Goal: Find specific page/section: Find specific page/section

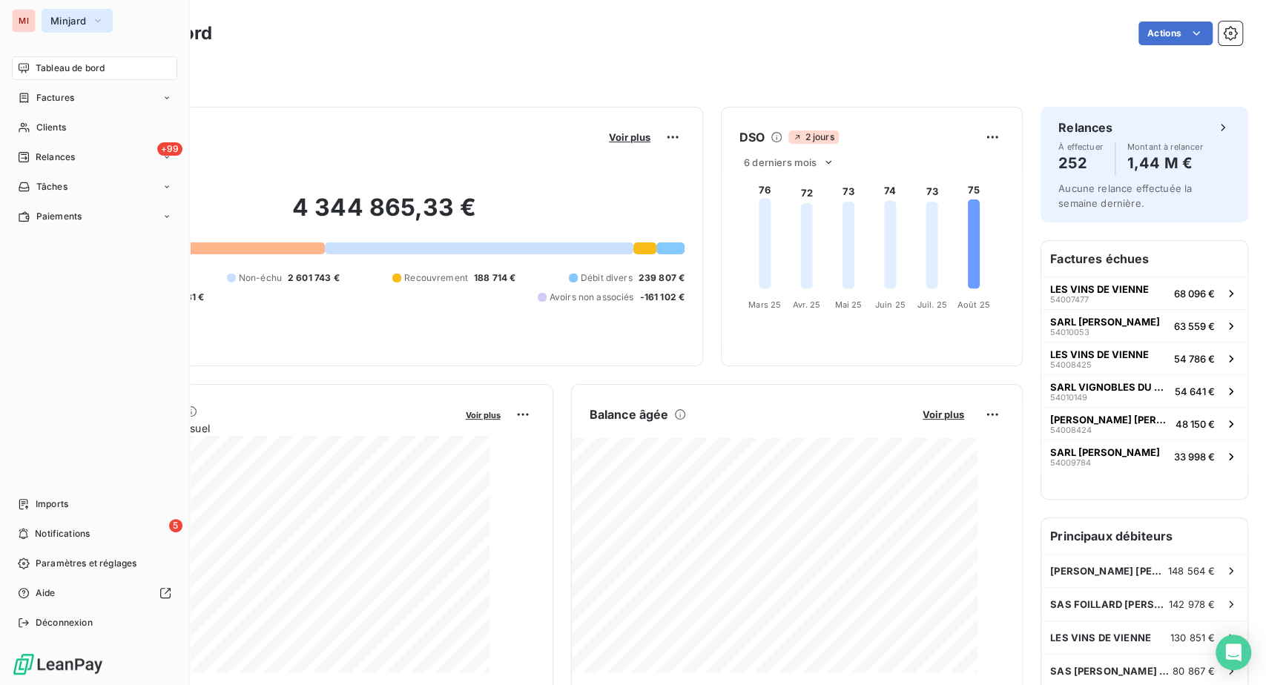
click at [104, 25] on icon "button" at bounding box center [98, 20] width 12 height 15
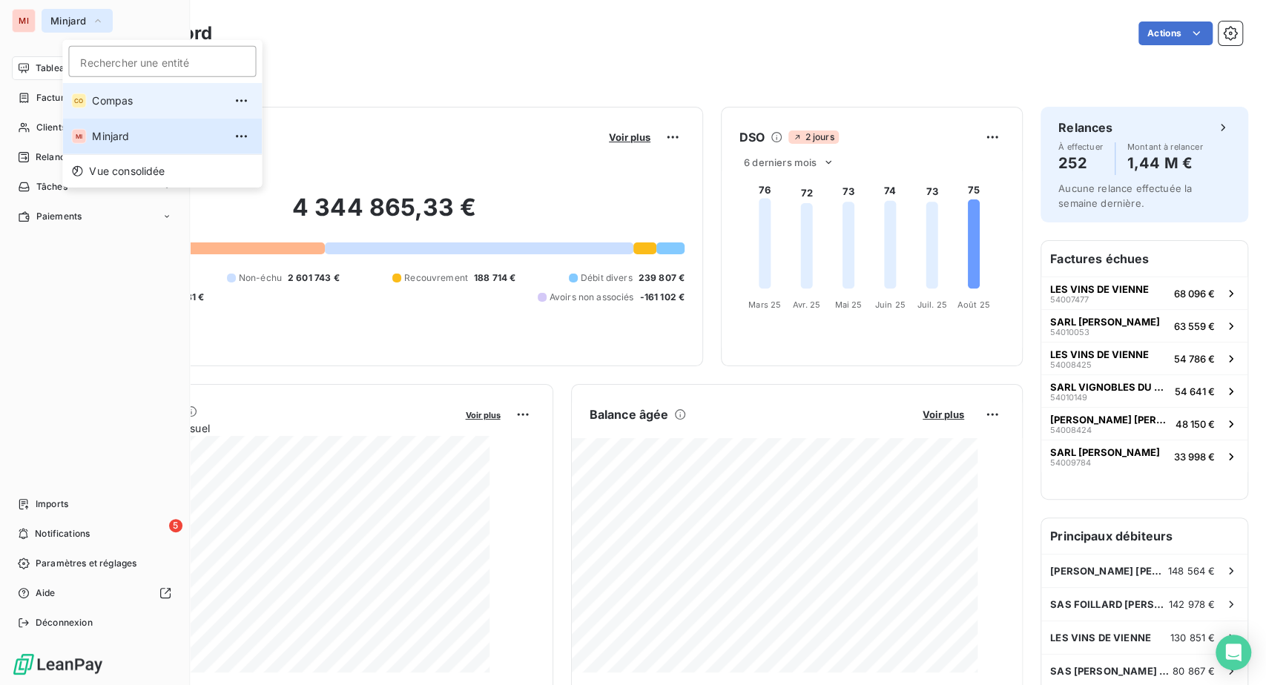
click at [134, 102] on span "Compas" at bounding box center [157, 100] width 131 height 15
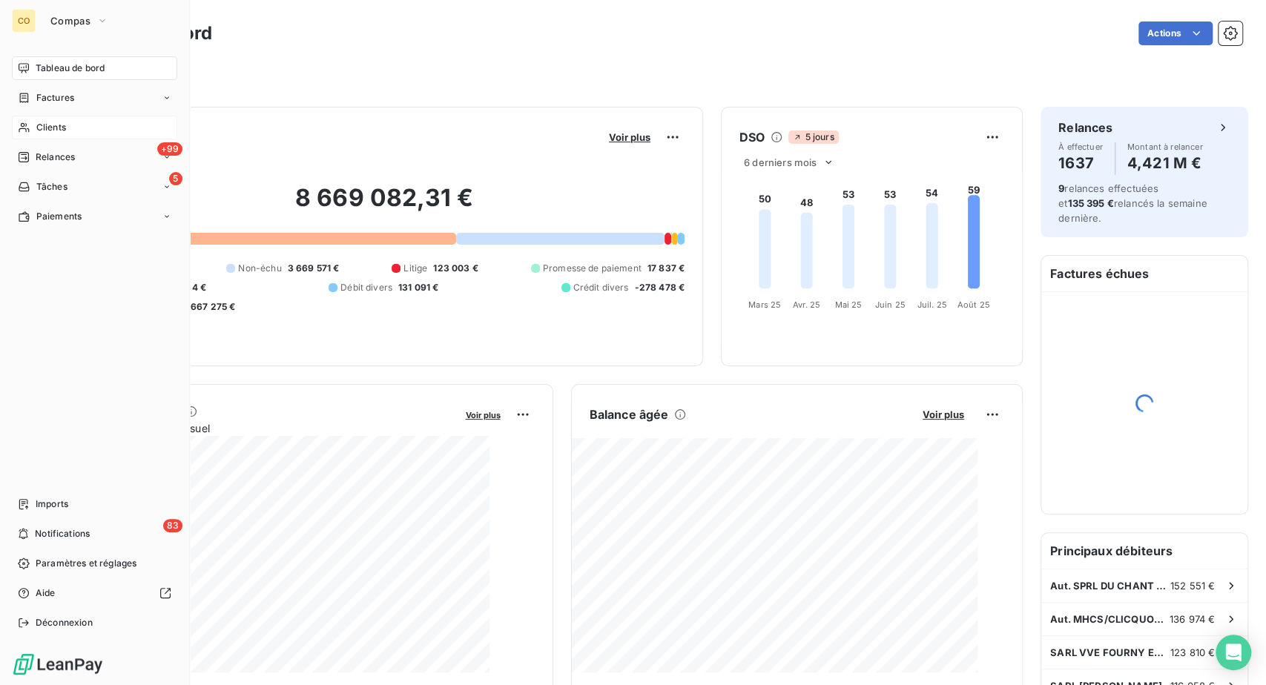
click at [65, 134] on span "Clients" at bounding box center [51, 127] width 30 height 13
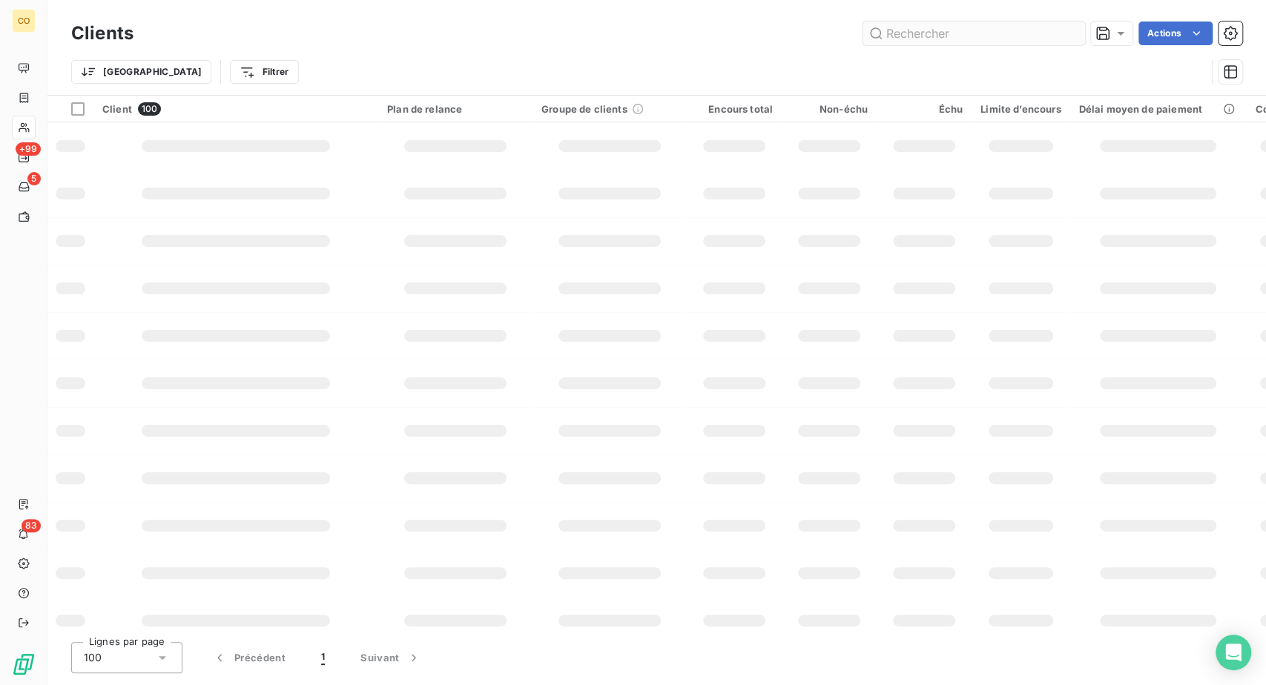
click at [862, 39] on input "text" at bounding box center [973, 34] width 222 height 24
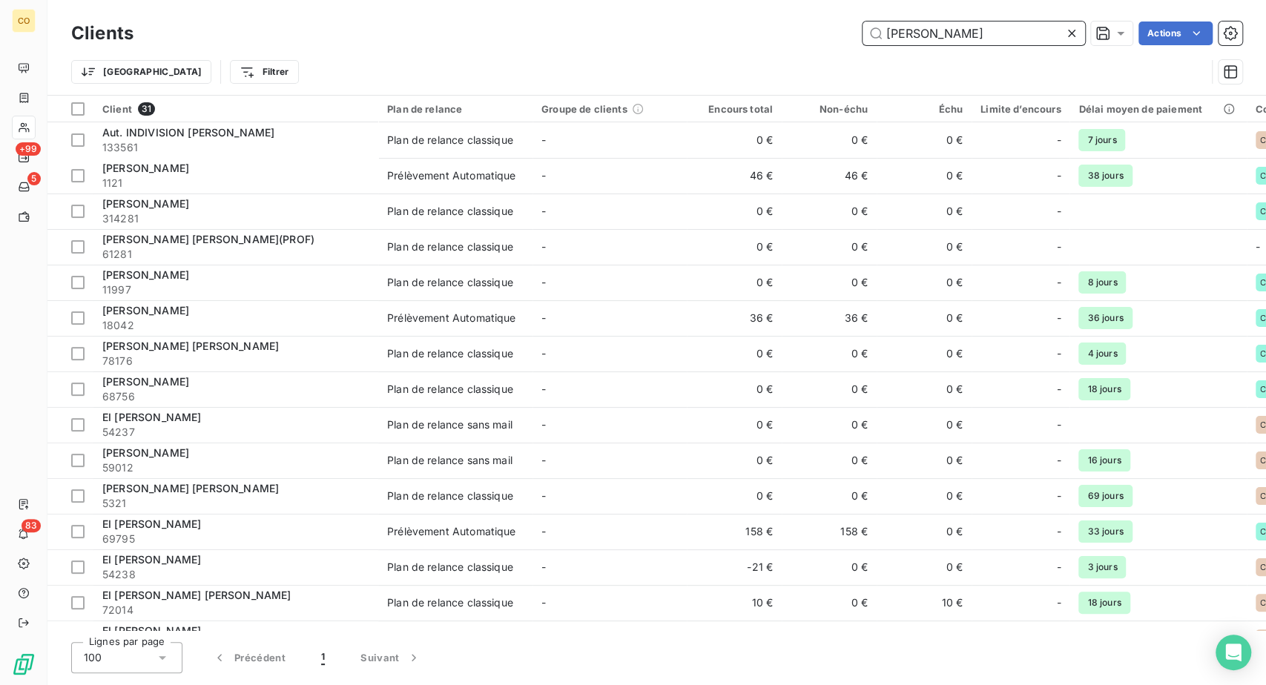
drag, startPoint x: 937, startPoint y: 36, endPoint x: 791, endPoint y: 31, distance: 146.2
click at [791, 31] on div "[PERSON_NAME] Actions" at bounding box center [696, 34] width 1091 height 24
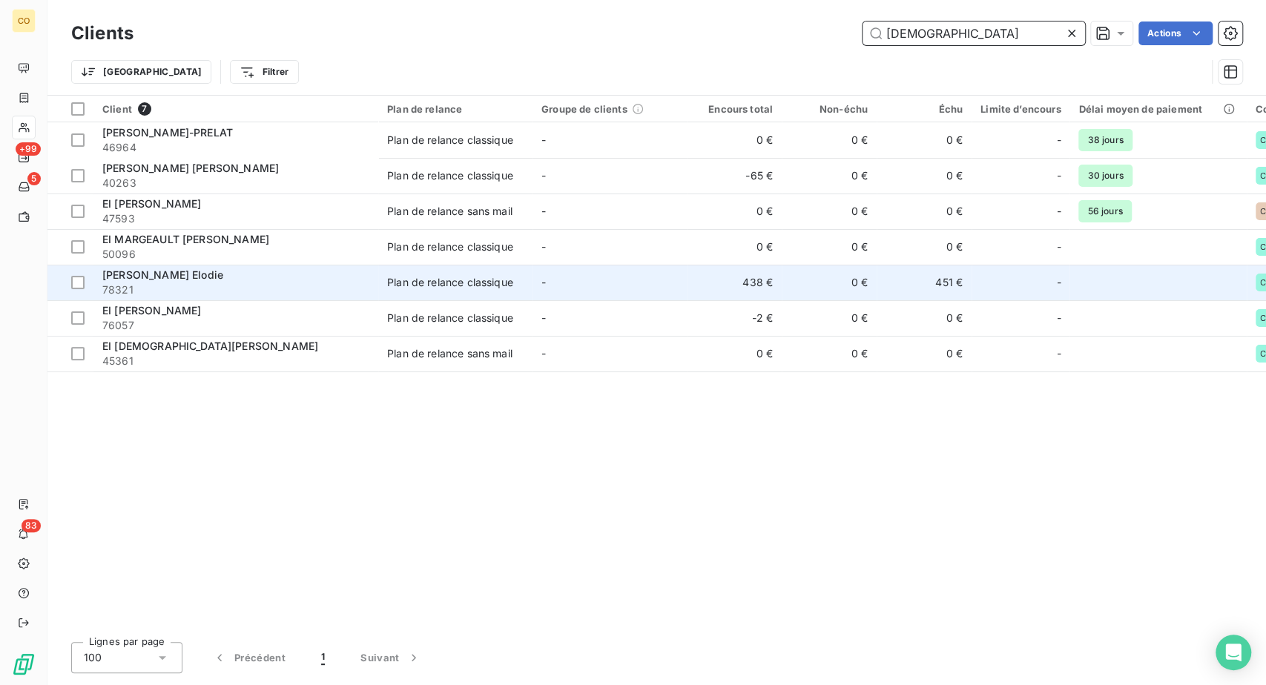
type input "[DEMOGRAPHIC_DATA]"
click at [369, 283] on div "[PERSON_NAME] Elodie" at bounding box center [235, 275] width 267 height 15
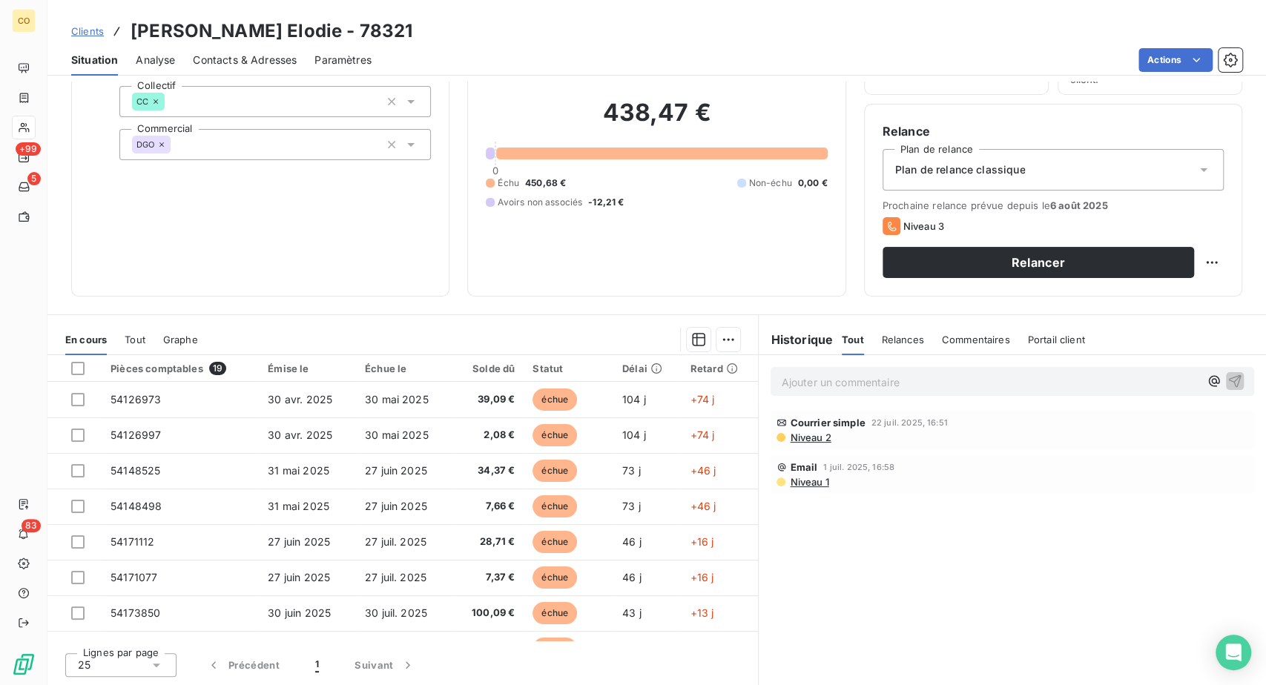
scroll to position [247, 0]
click at [826, 443] on span "Niveau 2" at bounding box center [809, 438] width 42 height 12
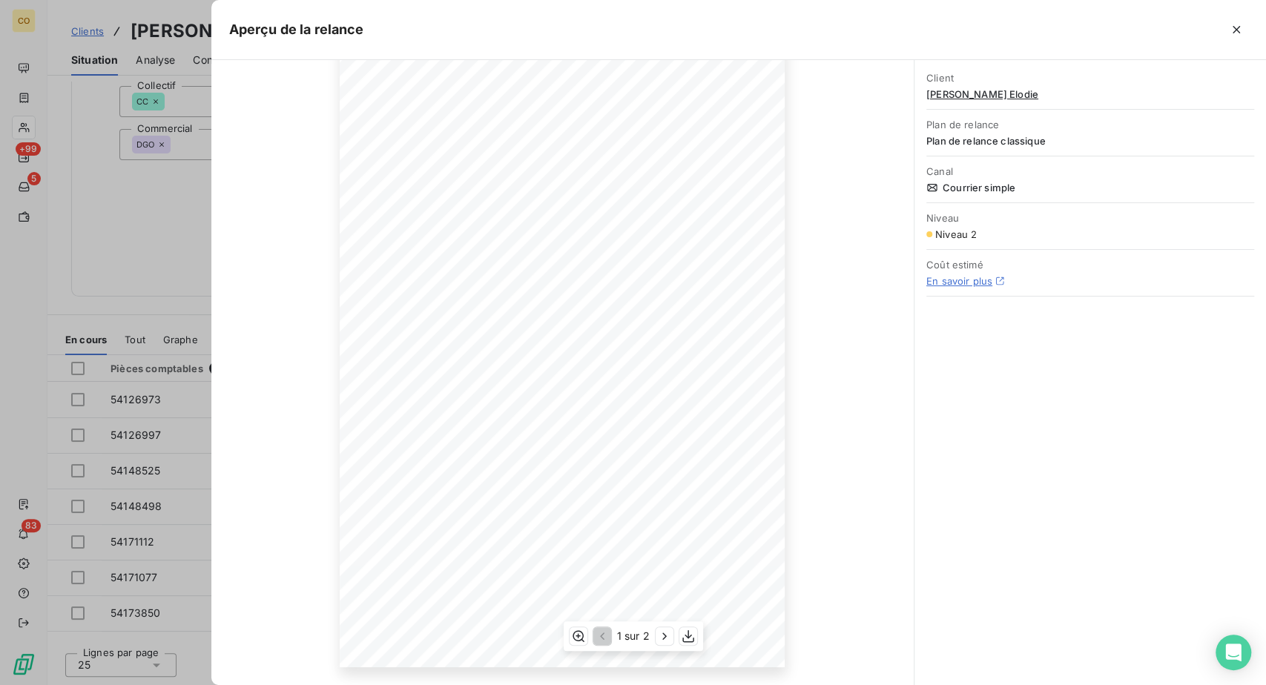
scroll to position [154, 0]
click at [1229, 36] on icon "button" at bounding box center [1236, 29] width 15 height 15
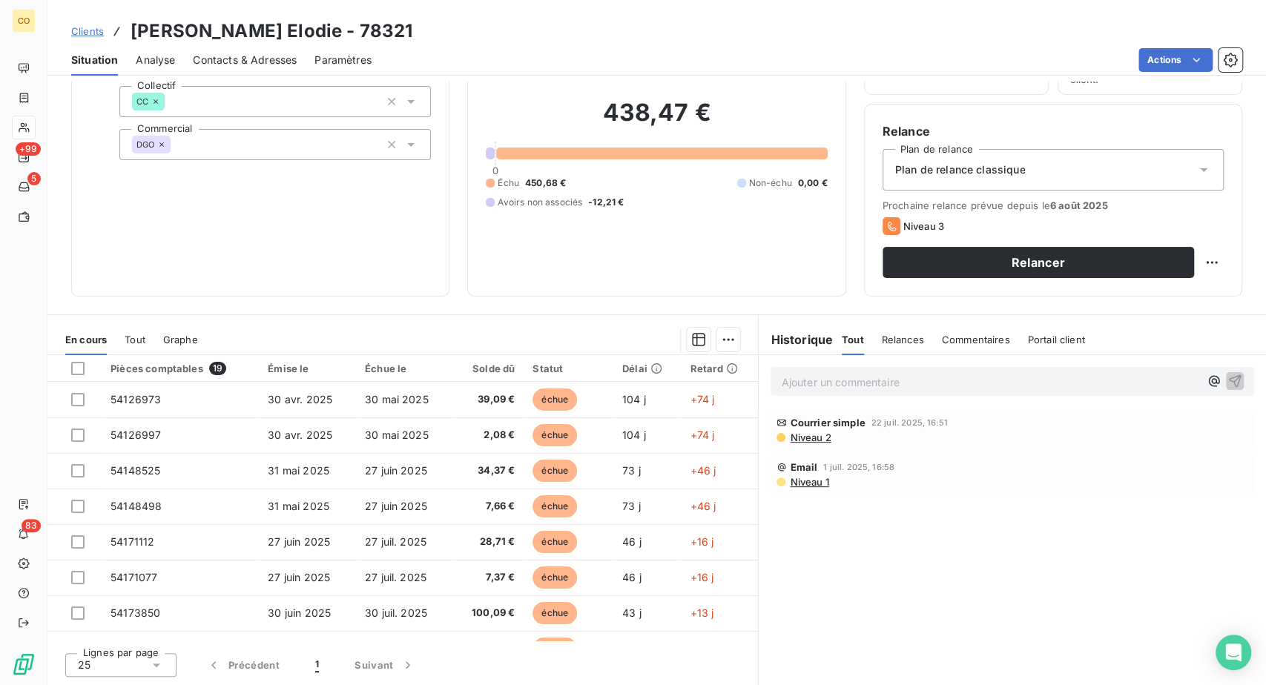
click at [828, 488] on span "Niveau 1" at bounding box center [808, 482] width 40 height 12
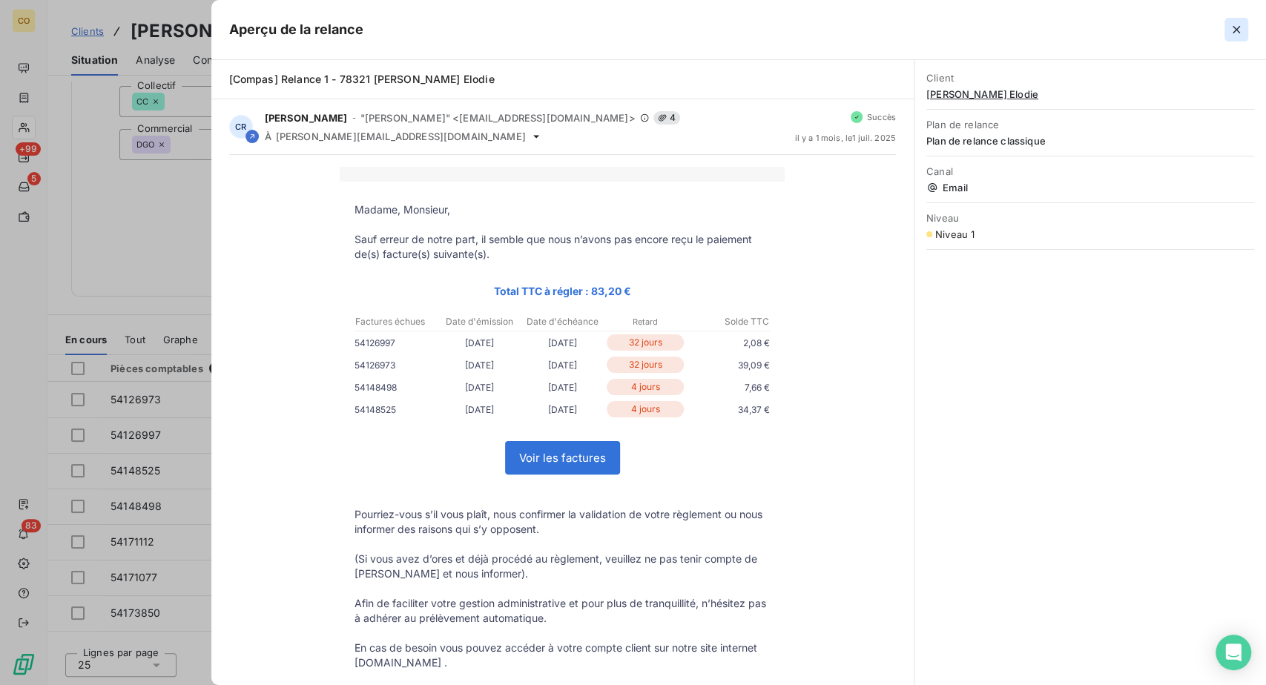
click at [1233, 33] on icon "button" at bounding box center [1236, 29] width 7 height 7
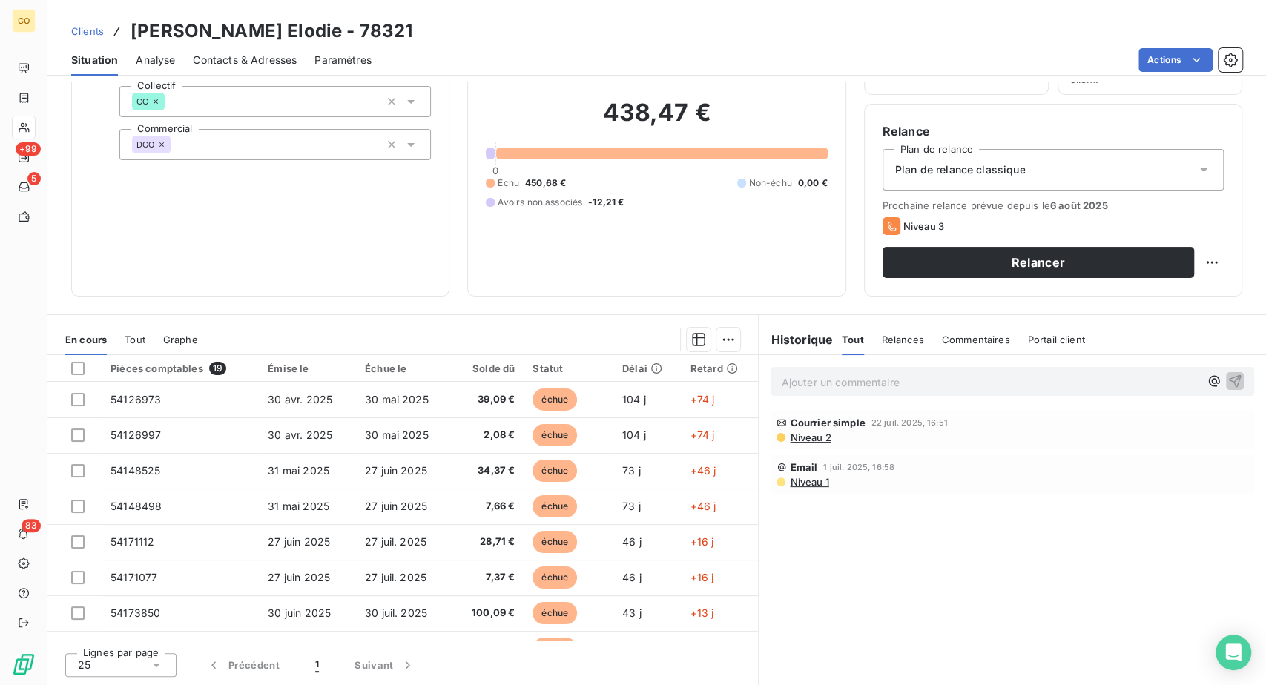
click at [831, 443] on span "Niveau 2" at bounding box center [809, 438] width 42 height 12
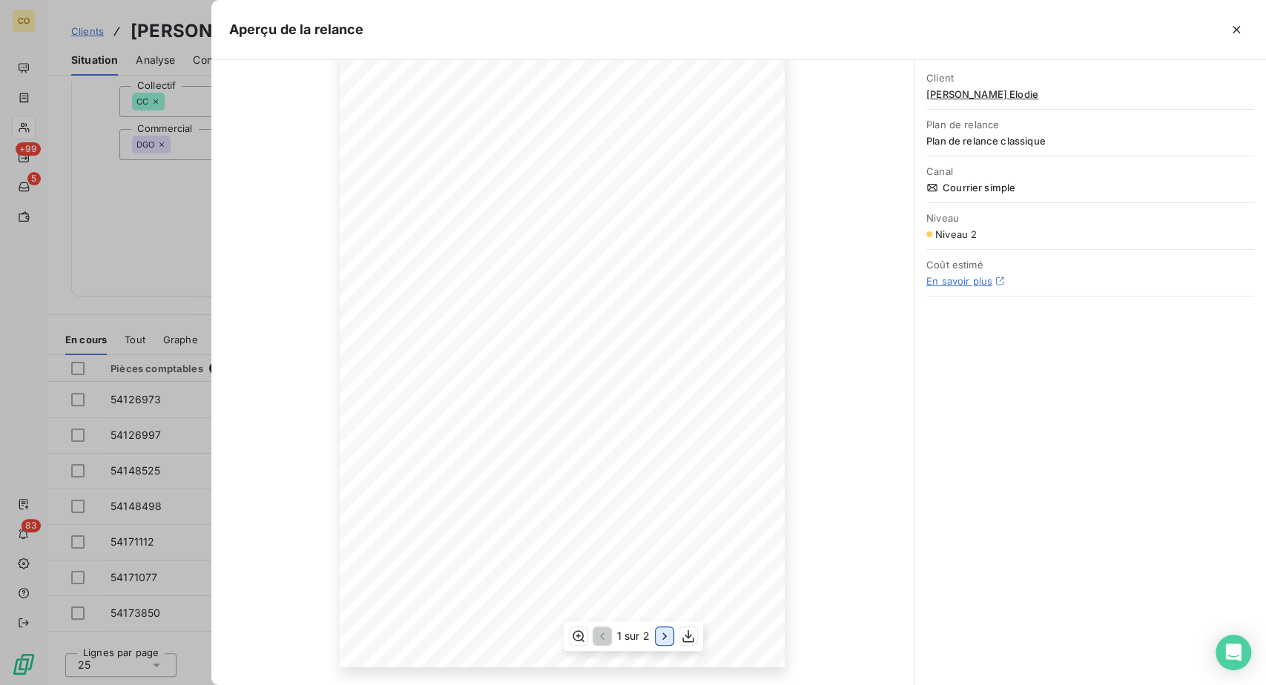
click at [662, 633] on icon "button" at bounding box center [664, 636] width 15 height 15
click at [594, 636] on icon "button" at bounding box center [600, 636] width 15 height 15
drag, startPoint x: 1227, startPoint y: 38, endPoint x: 1186, endPoint y: 37, distance: 40.8
click at [1229, 37] on icon "button" at bounding box center [1236, 29] width 15 height 15
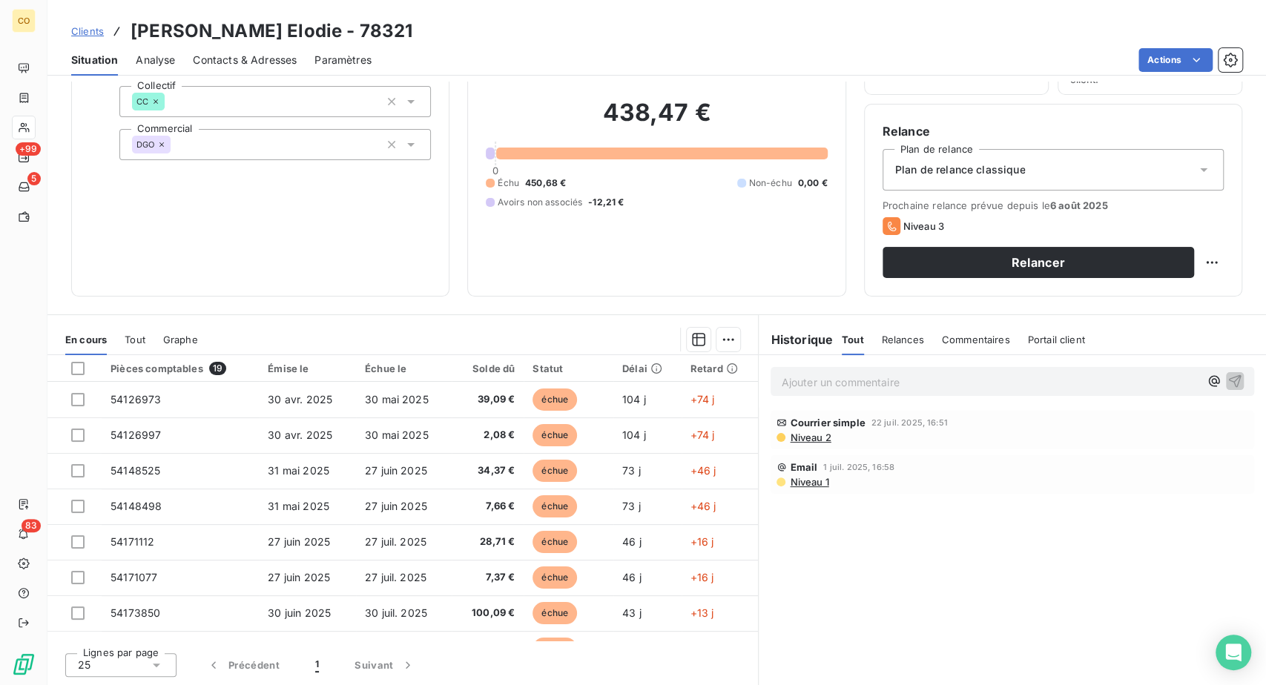
click at [104, 37] on span "Clients" at bounding box center [87, 31] width 33 height 12
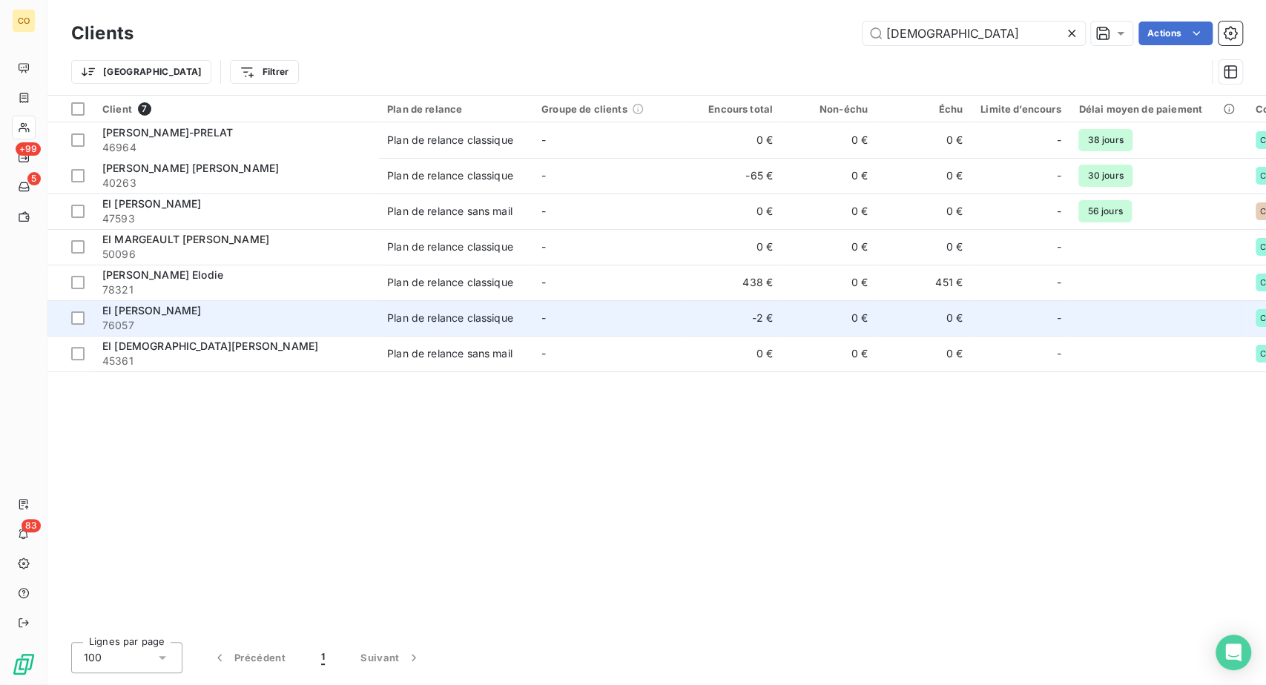
click at [211, 333] on span "76057" at bounding box center [235, 325] width 267 height 15
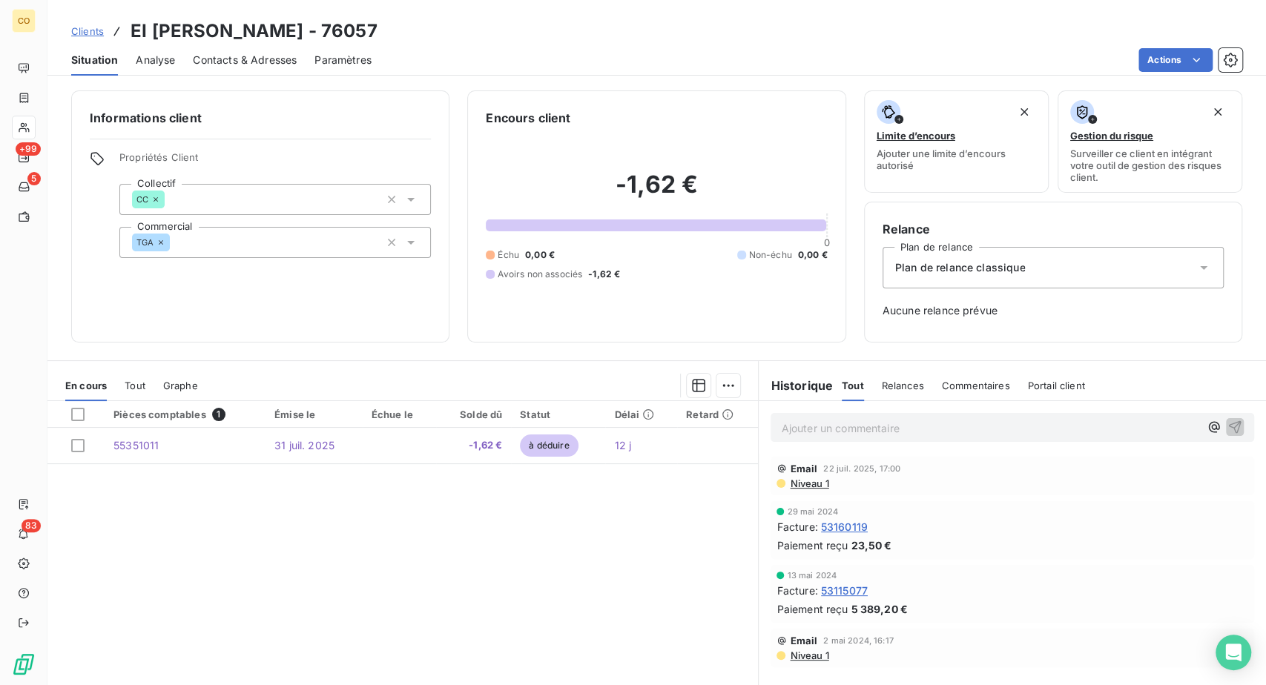
click at [104, 37] on span "Clients" at bounding box center [87, 31] width 33 height 12
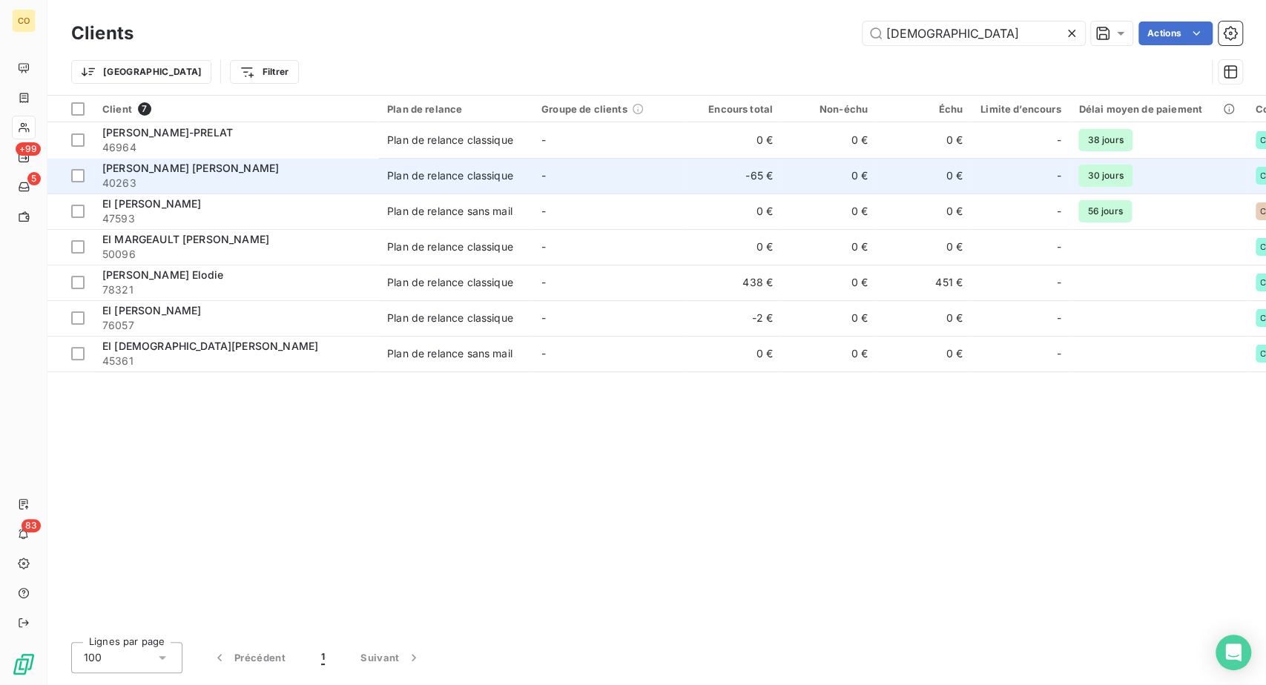
click at [226, 191] on span "40263" at bounding box center [235, 183] width 267 height 15
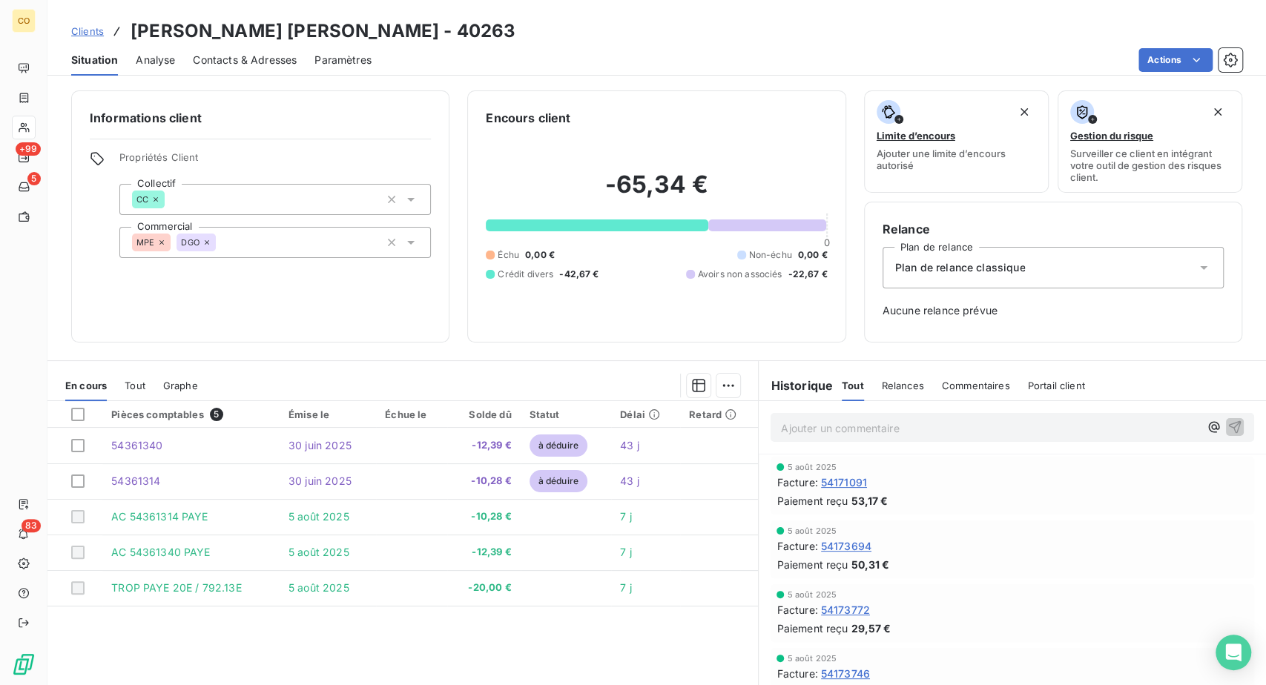
click at [104, 37] on span "Clients" at bounding box center [87, 31] width 33 height 12
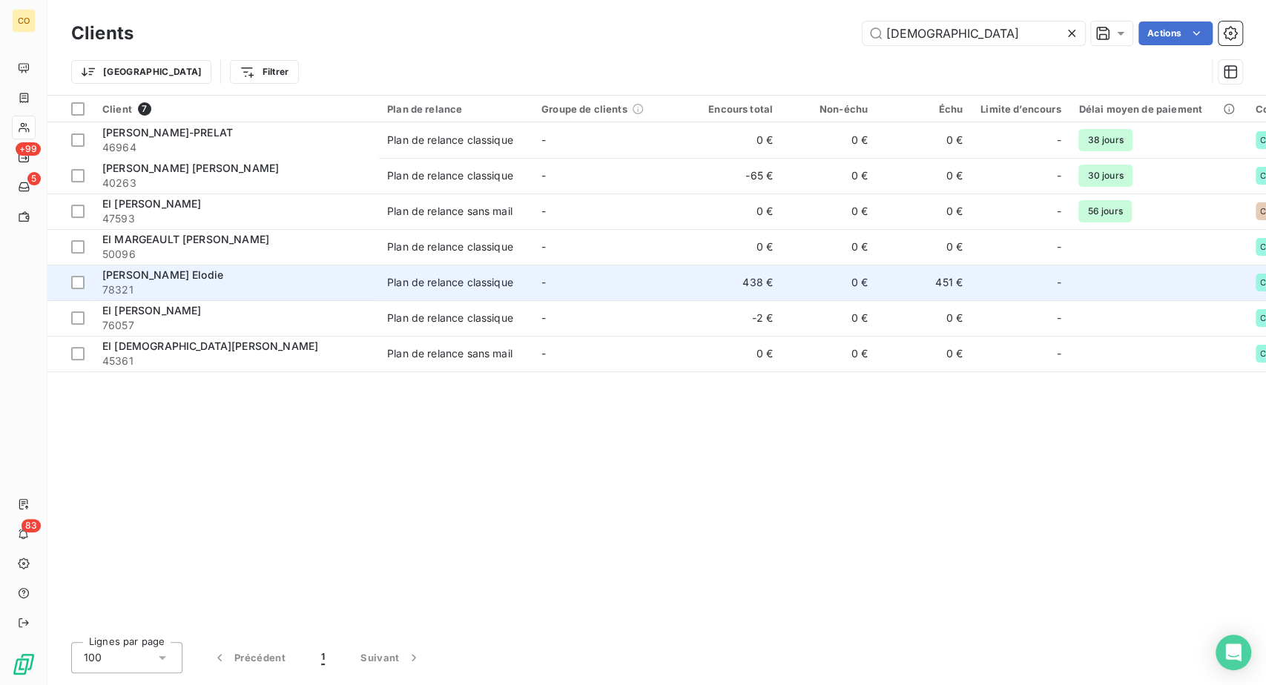
click at [225, 297] on span "78321" at bounding box center [235, 290] width 267 height 15
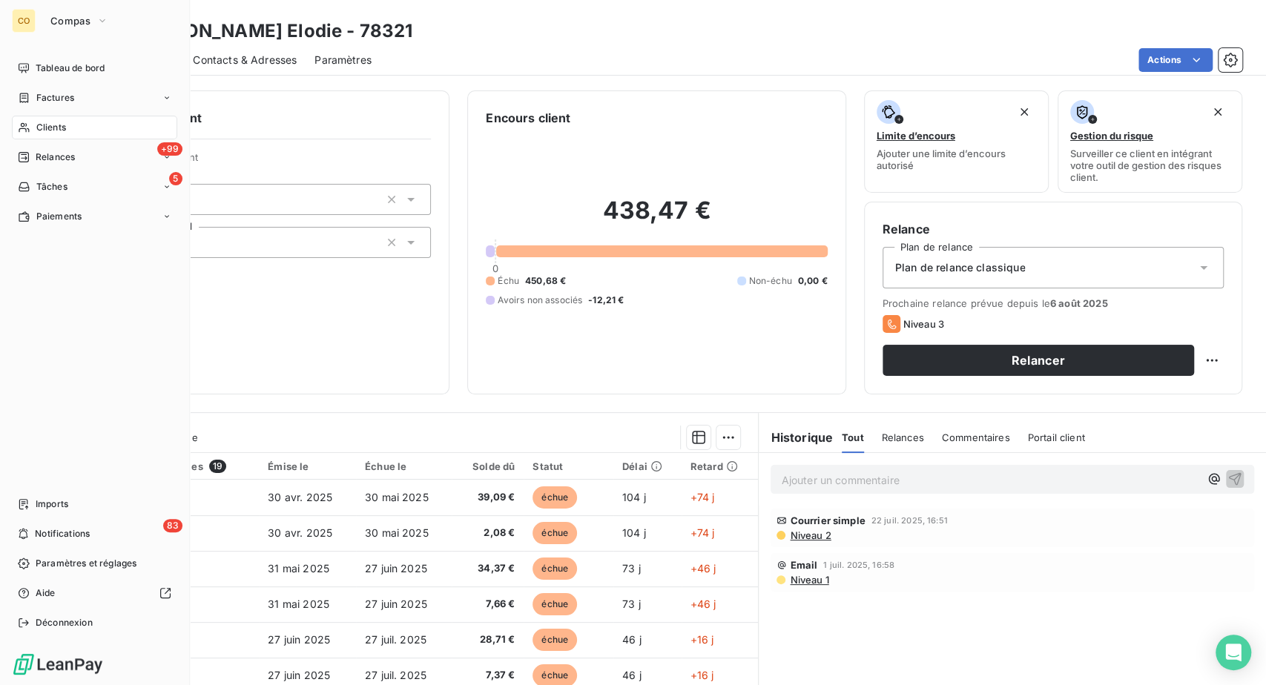
drag, startPoint x: 56, startPoint y: 191, endPoint x: 101, endPoint y: 173, distance: 48.9
click at [56, 134] on span "Clients" at bounding box center [51, 127] width 30 height 13
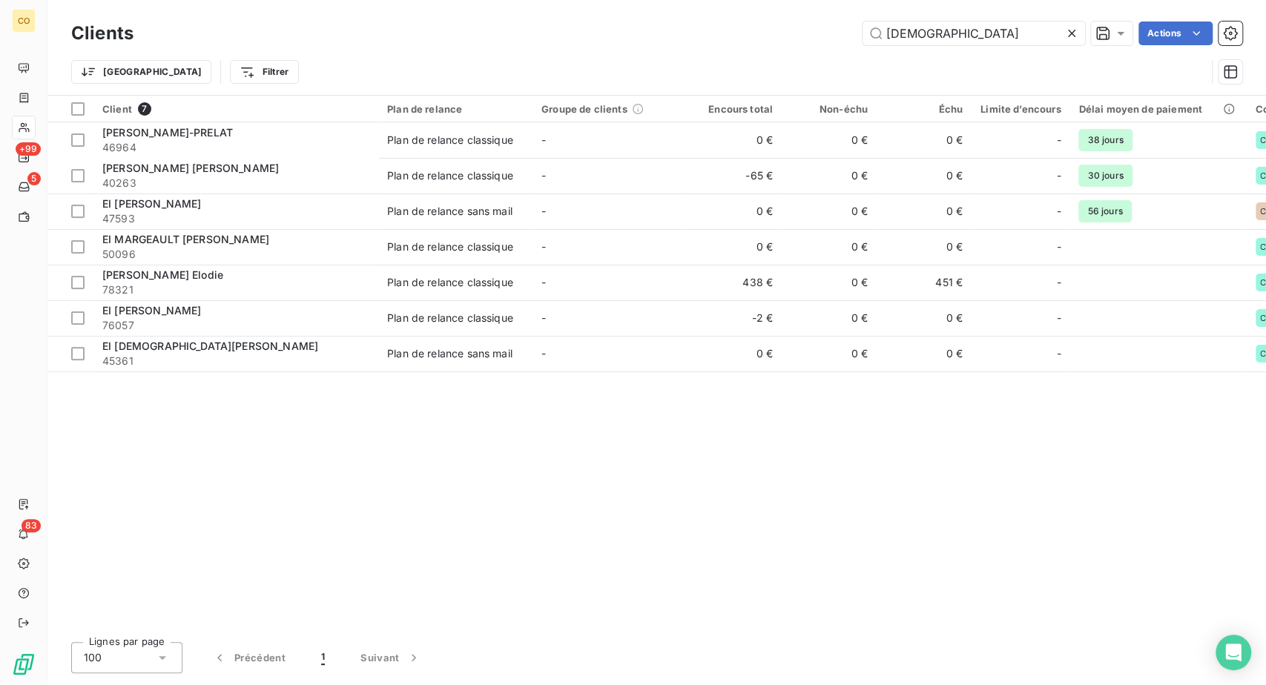
drag, startPoint x: 932, startPoint y: 31, endPoint x: 737, endPoint y: 19, distance: 195.4
click at [768, 19] on div "Clients PRELAT Actions Trier Filtrer" at bounding box center [656, 47] width 1218 height 95
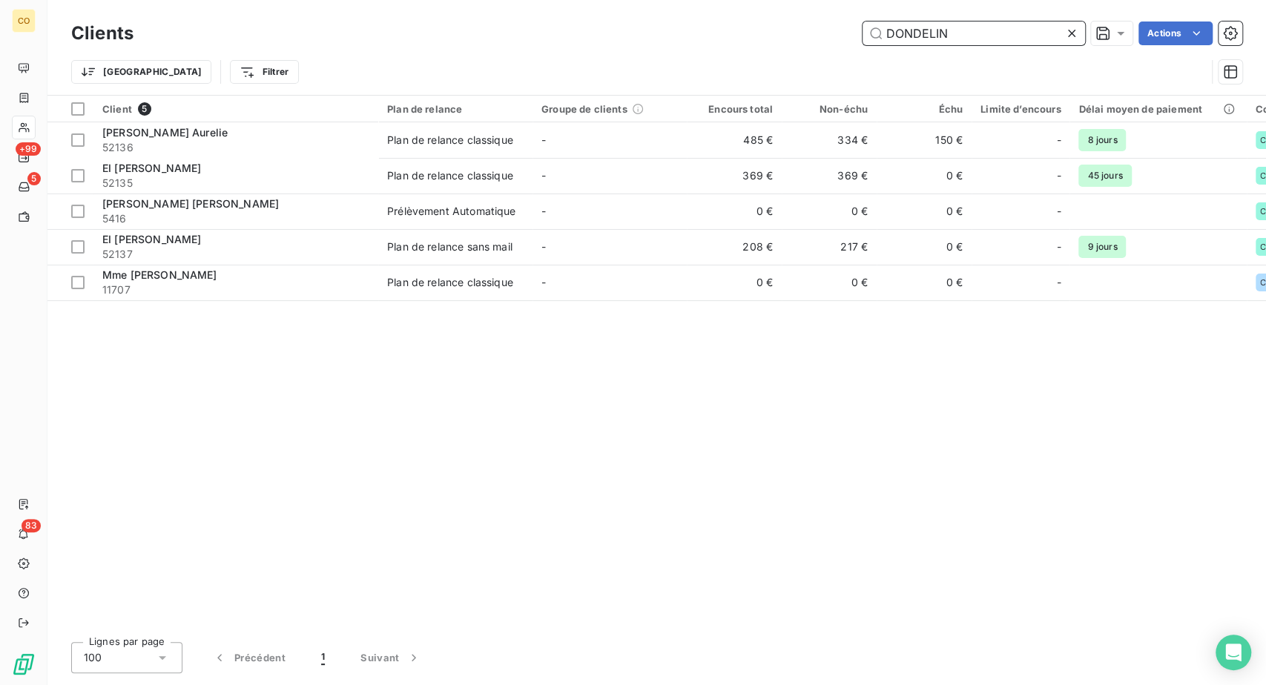
drag, startPoint x: 935, startPoint y: 34, endPoint x: 722, endPoint y: 8, distance: 215.1
click at [722, 8] on div "Clients DONDELIN Actions Trier Filtrer" at bounding box center [656, 47] width 1218 height 95
type input "HOUEL"
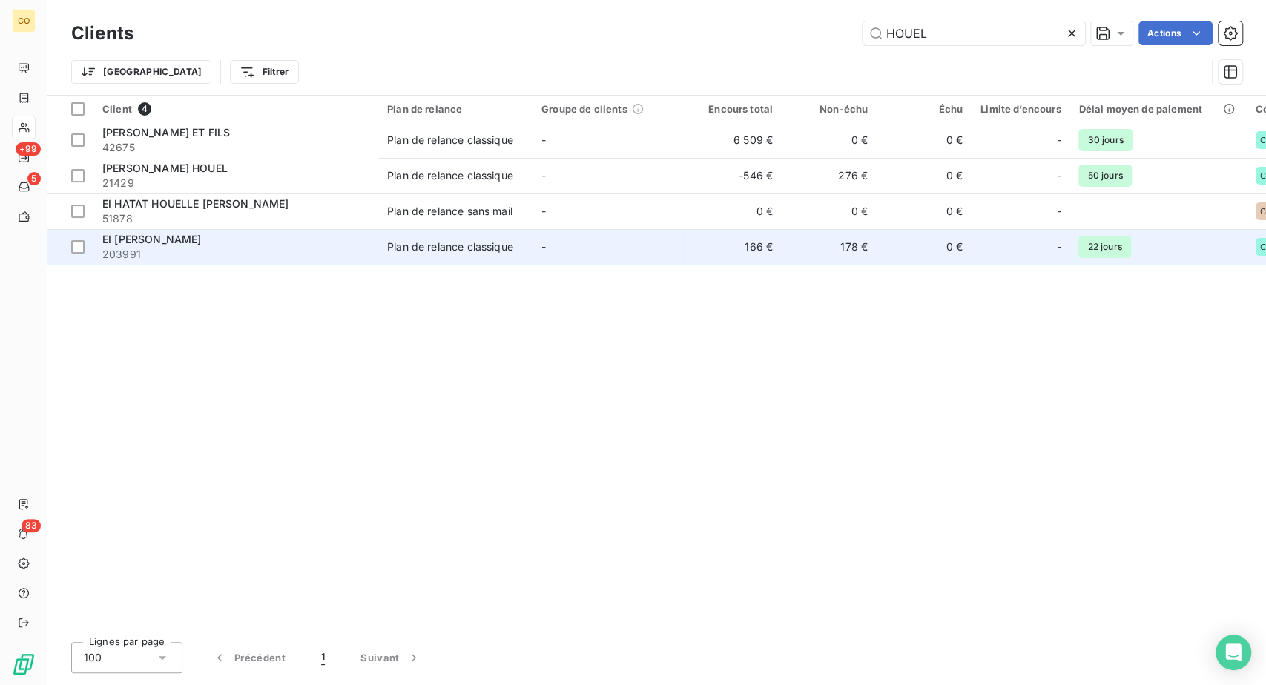
click at [198, 247] on div "EI [PERSON_NAME]" at bounding box center [235, 239] width 267 height 15
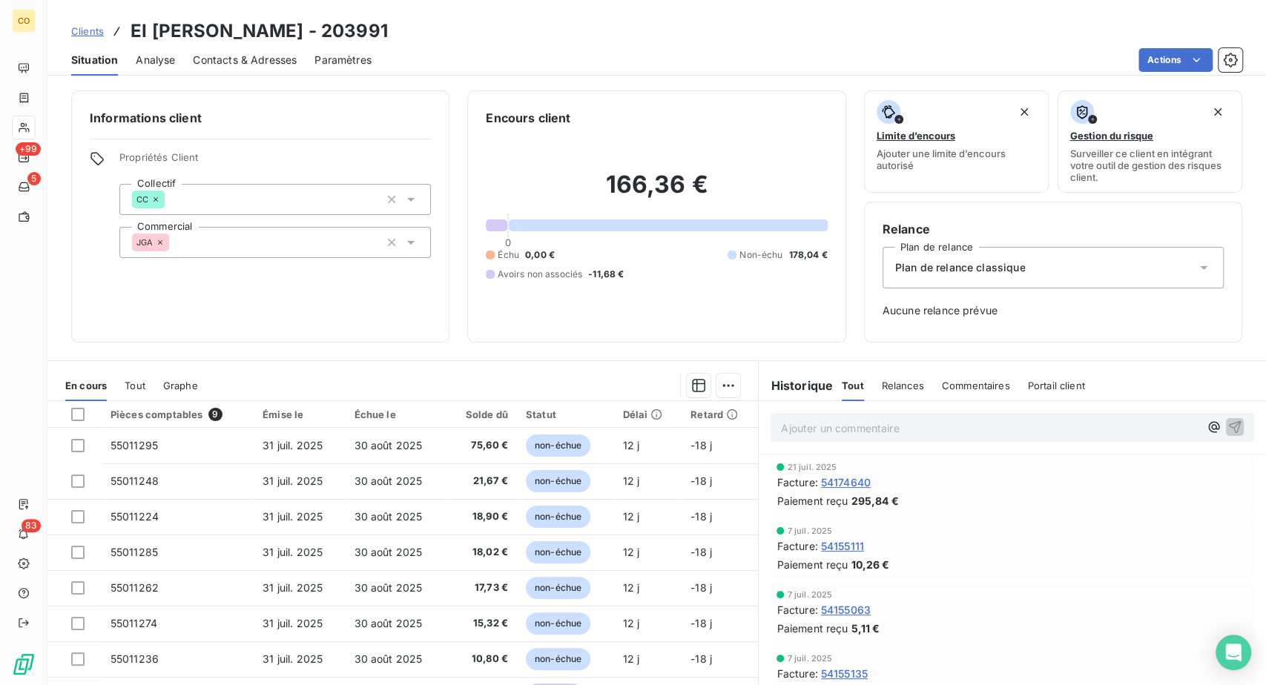
click at [104, 37] on span "Clients" at bounding box center [87, 31] width 33 height 12
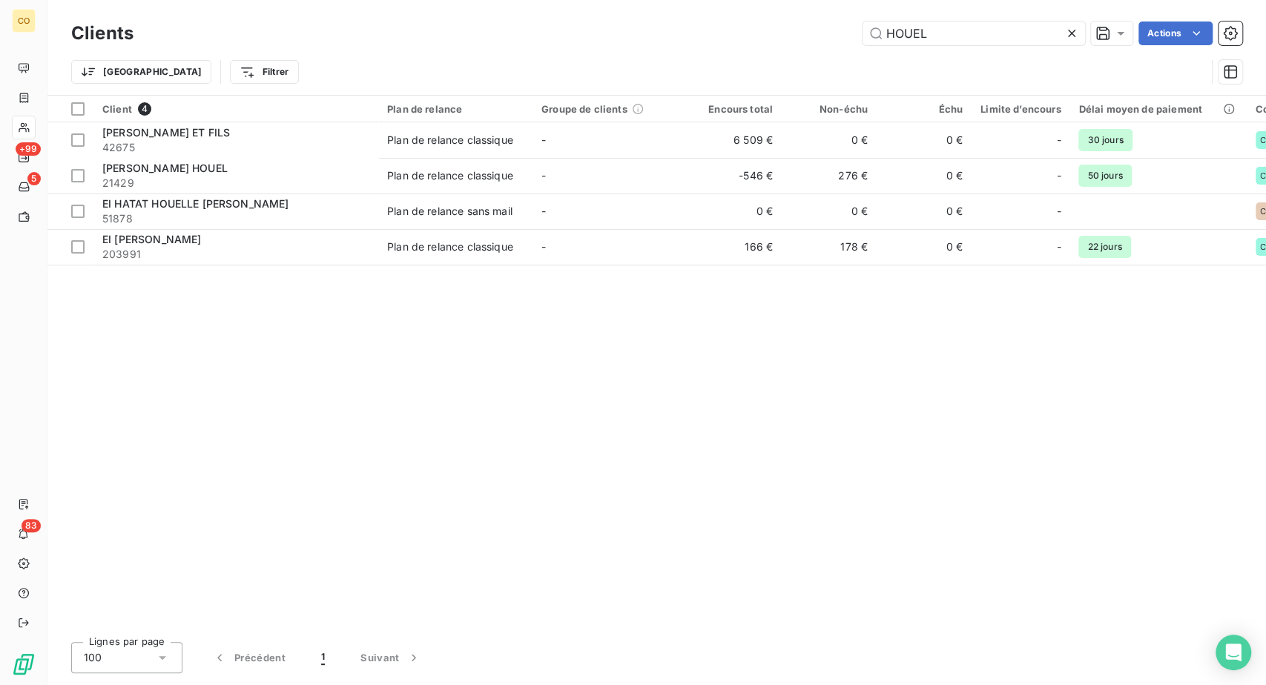
drag, startPoint x: 896, startPoint y: 41, endPoint x: 720, endPoint y: 5, distance: 179.3
click at [720, 5] on div "Clients HOUEL Actions Trier Filtrer" at bounding box center [656, 47] width 1218 height 95
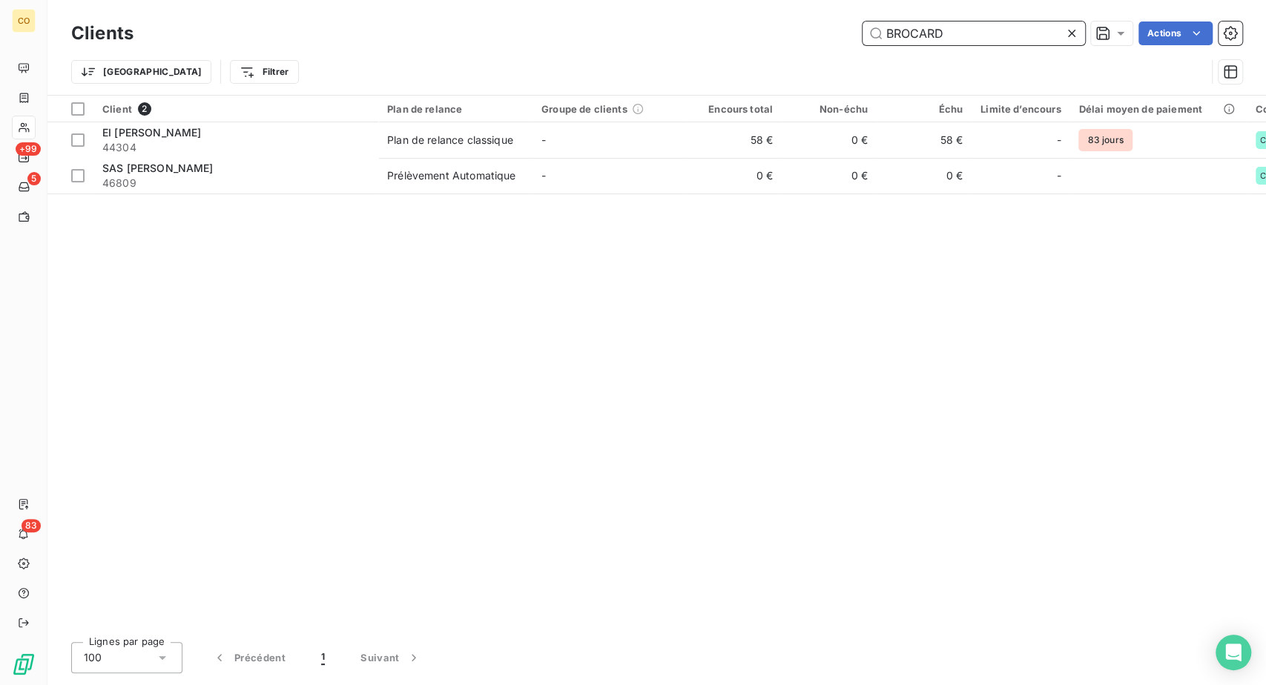
drag, startPoint x: 940, startPoint y: 45, endPoint x: 769, endPoint y: 32, distance: 171.8
click at [769, 32] on div "BROCARD Actions" at bounding box center [696, 34] width 1091 height 24
drag, startPoint x: 918, startPoint y: 42, endPoint x: 802, endPoint y: 35, distance: 116.7
click at [802, 35] on div "ROUYER Actions" at bounding box center [696, 34] width 1091 height 24
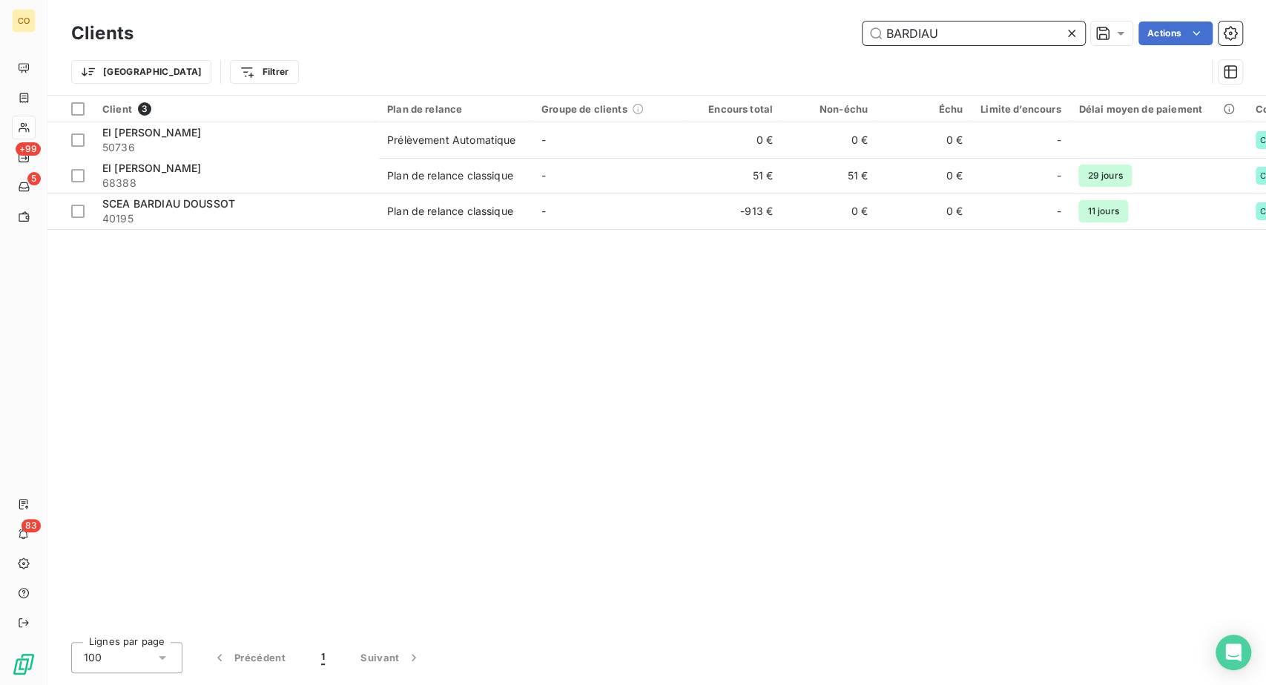
drag, startPoint x: 918, startPoint y: 37, endPoint x: 712, endPoint y: 34, distance: 206.2
click at [718, 33] on div "BARDIAU Actions" at bounding box center [696, 34] width 1091 height 24
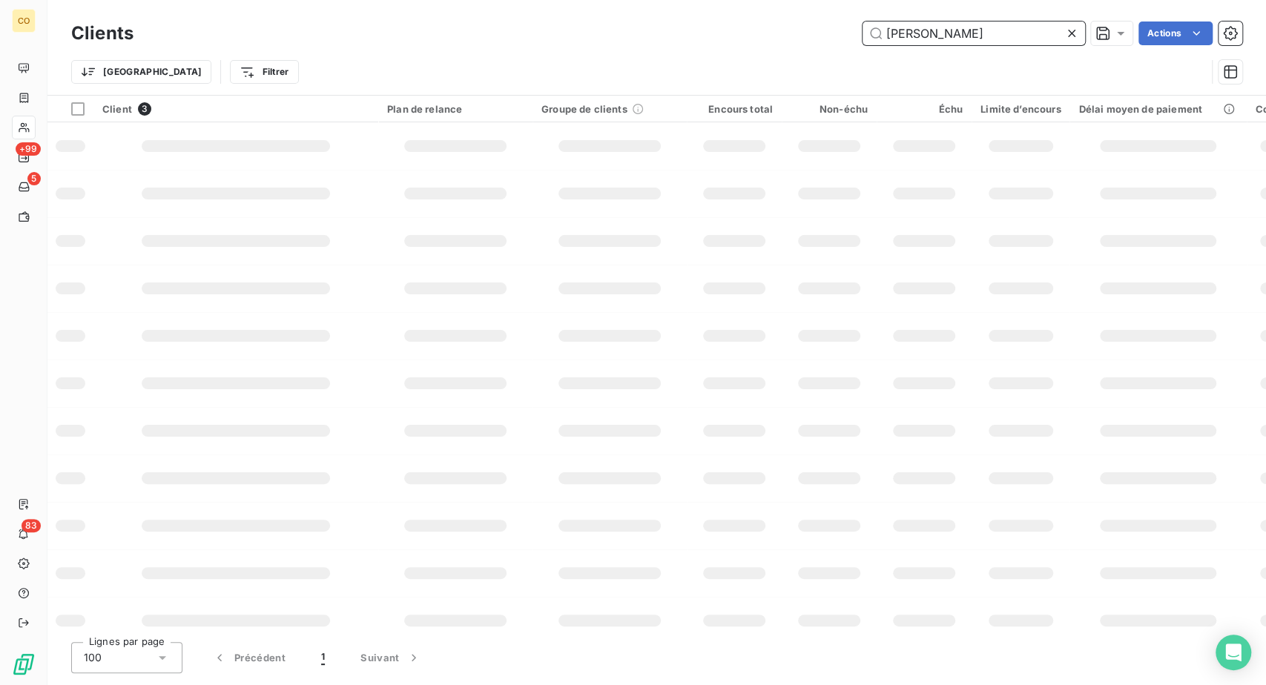
scroll to position [0, 3]
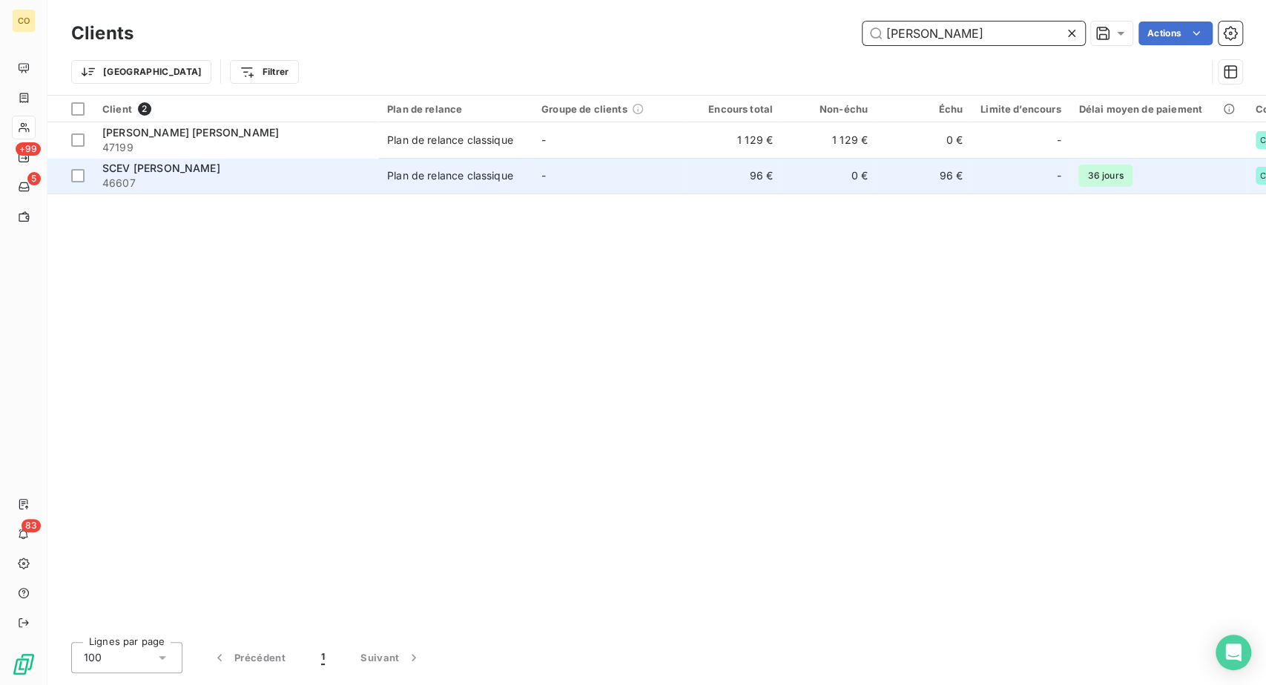
type input "[PERSON_NAME]"
click at [220, 174] on span "SCEV [PERSON_NAME]" at bounding box center [161, 168] width 118 height 13
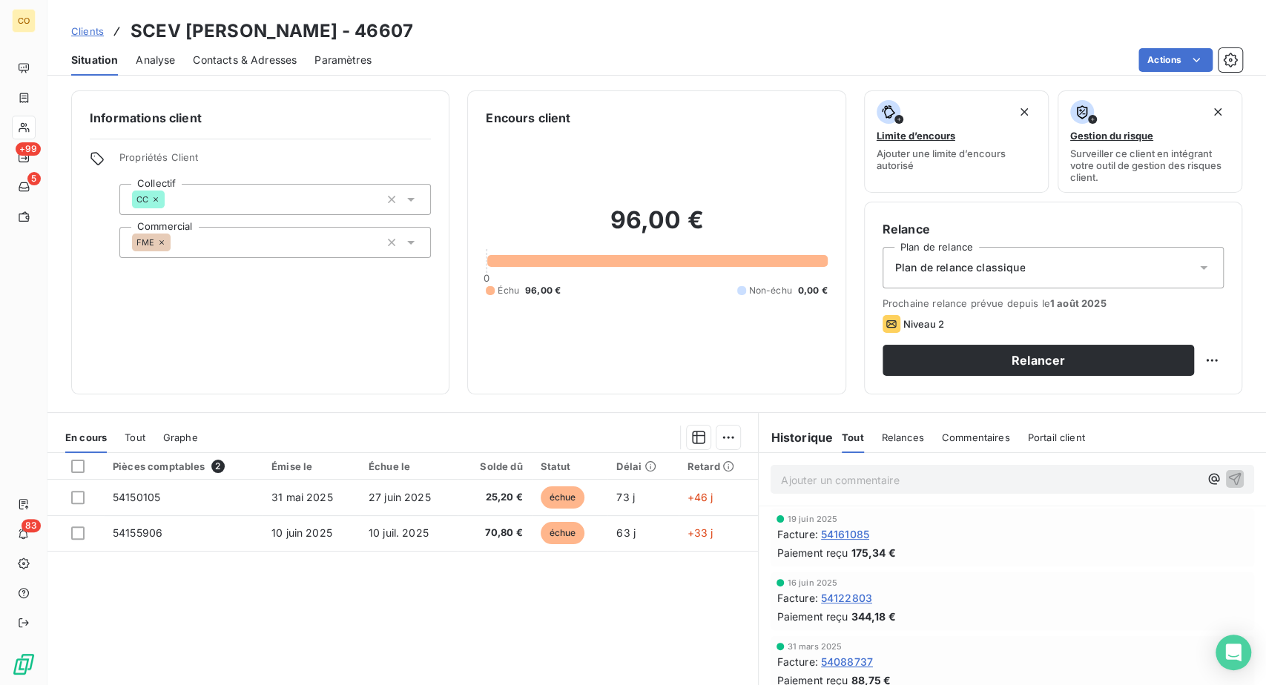
click at [104, 37] on span "Clients" at bounding box center [87, 31] width 33 height 12
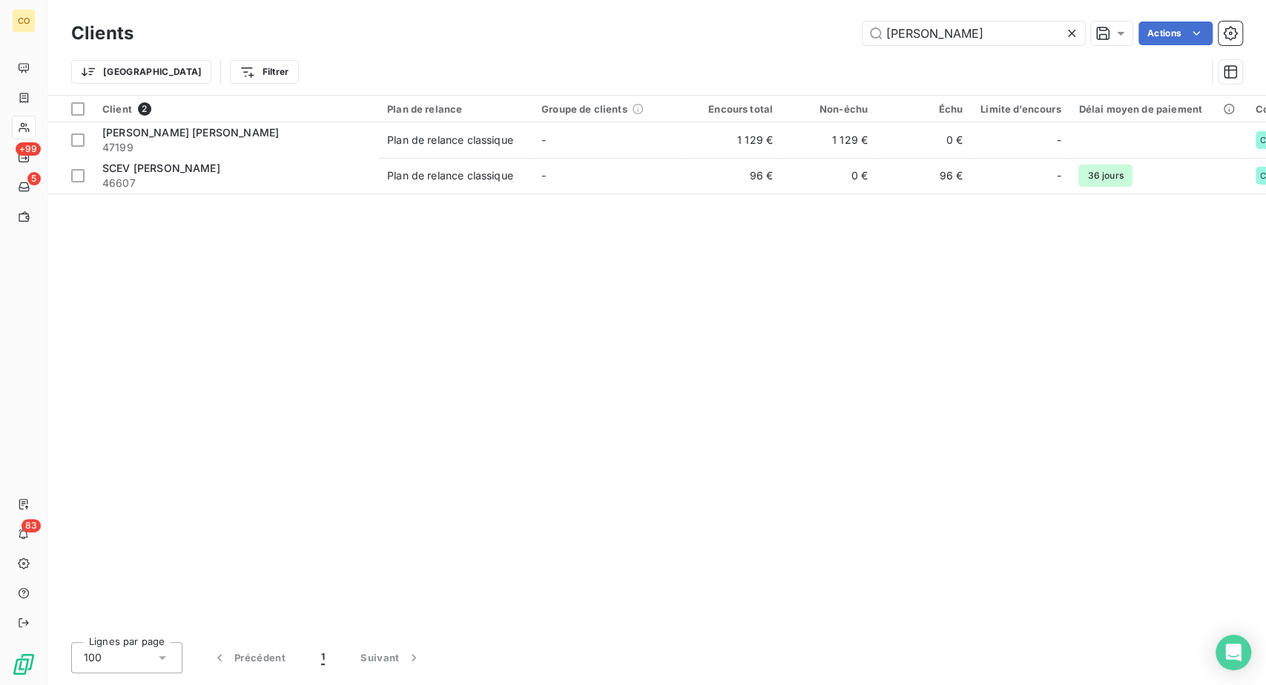
scroll to position [0, 3]
drag, startPoint x: 928, startPoint y: 39, endPoint x: 997, endPoint y: 39, distance: 69.0
click at [997, 39] on input "[PERSON_NAME]" at bounding box center [973, 34] width 222 height 24
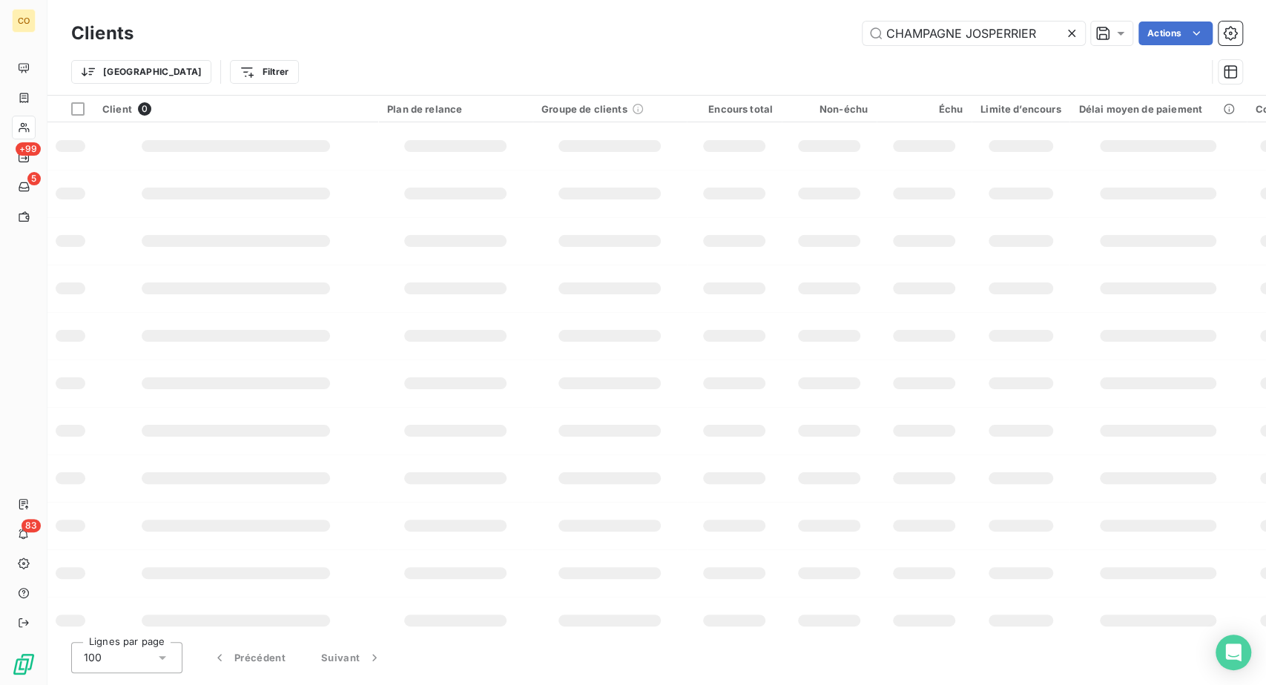
scroll to position [0, 0]
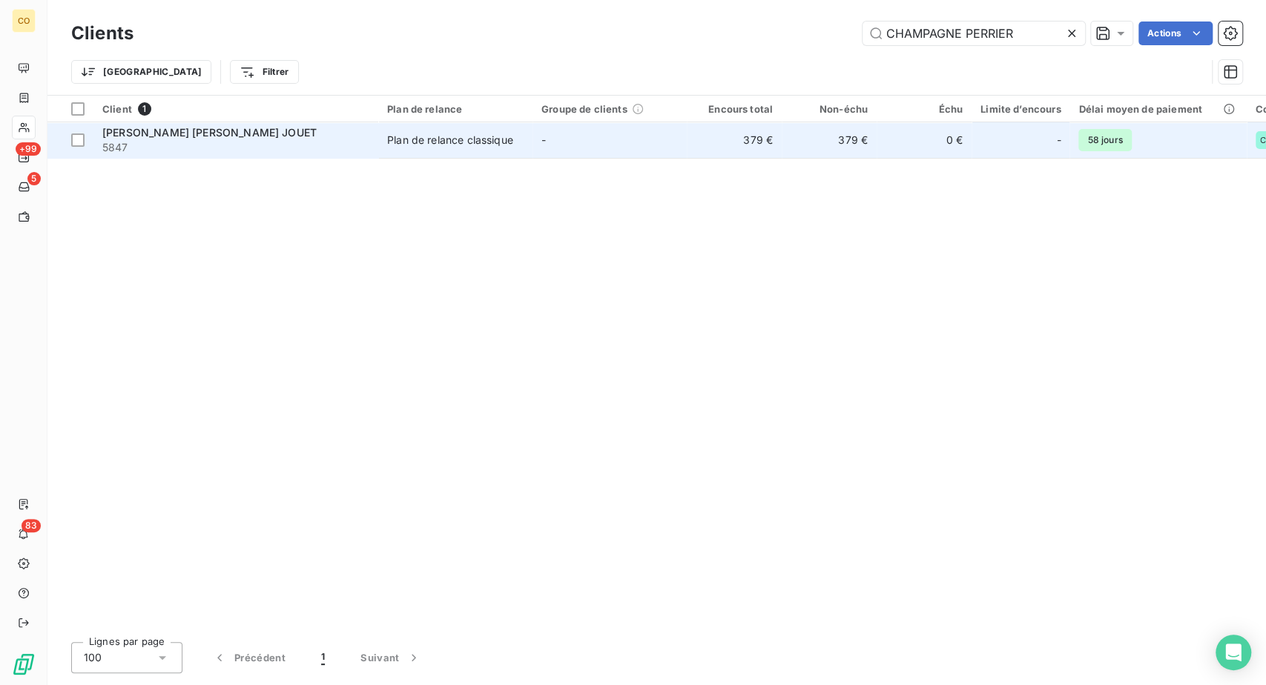
type input "CHAMPAGNE PERRIER"
click at [248, 139] on span "[PERSON_NAME] [PERSON_NAME] JOUET" at bounding box center [209, 132] width 214 height 13
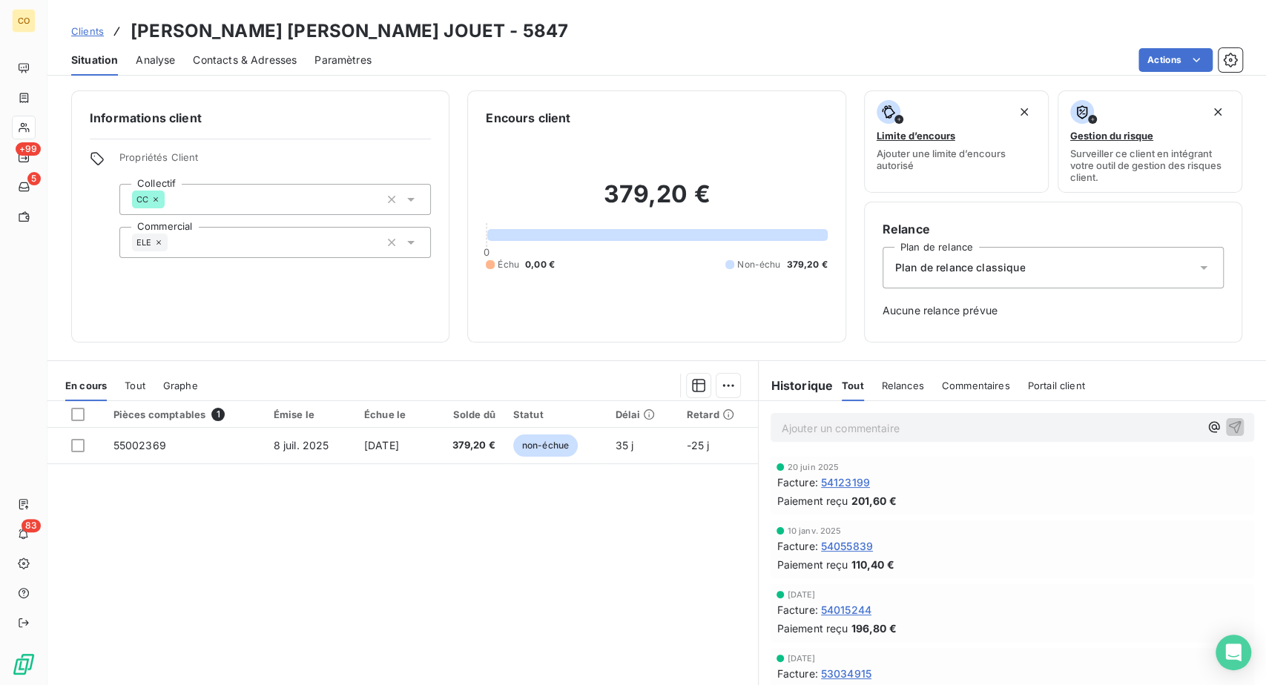
click at [104, 37] on span "Clients" at bounding box center [87, 31] width 33 height 12
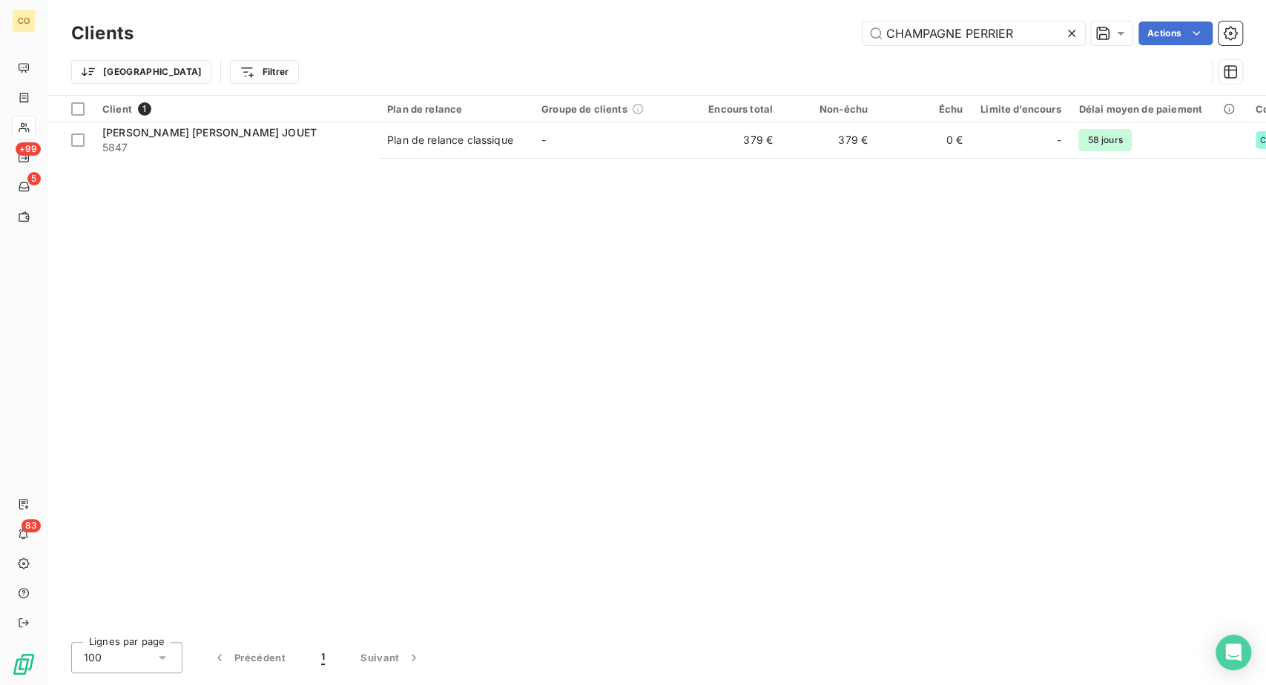
drag, startPoint x: 923, startPoint y: 42, endPoint x: 619, endPoint y: 28, distance: 303.6
click at [620, 29] on div "CHAMPAGNE PERRIER Actions" at bounding box center [696, 34] width 1091 height 24
drag, startPoint x: 949, startPoint y: 39, endPoint x: 816, endPoint y: 42, distance: 133.5
click at [862, 42] on input "[PERSON_NAME]" at bounding box center [973, 34] width 222 height 24
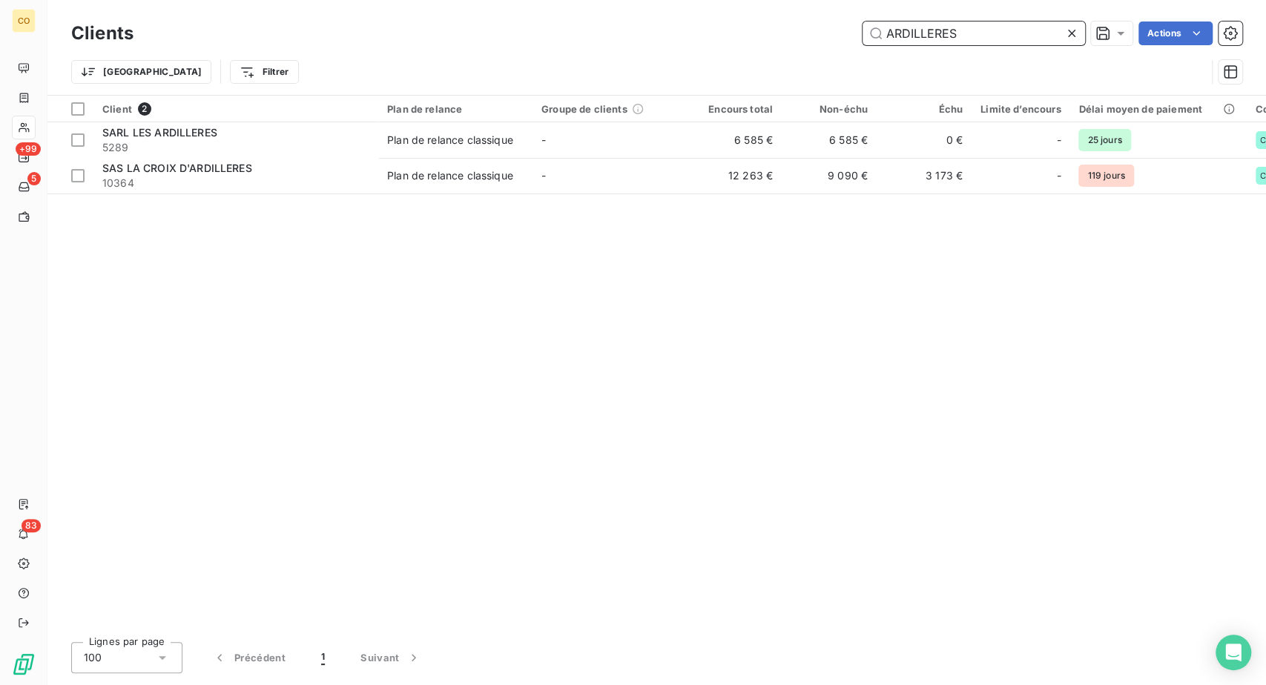
drag, startPoint x: 967, startPoint y: 33, endPoint x: 815, endPoint y: 33, distance: 152.0
click at [862, 33] on input "ARDILLERES" at bounding box center [973, 34] width 222 height 24
drag, startPoint x: 937, startPoint y: 30, endPoint x: 739, endPoint y: 30, distance: 198.0
click at [739, 30] on div "COURCY Actions" at bounding box center [696, 34] width 1091 height 24
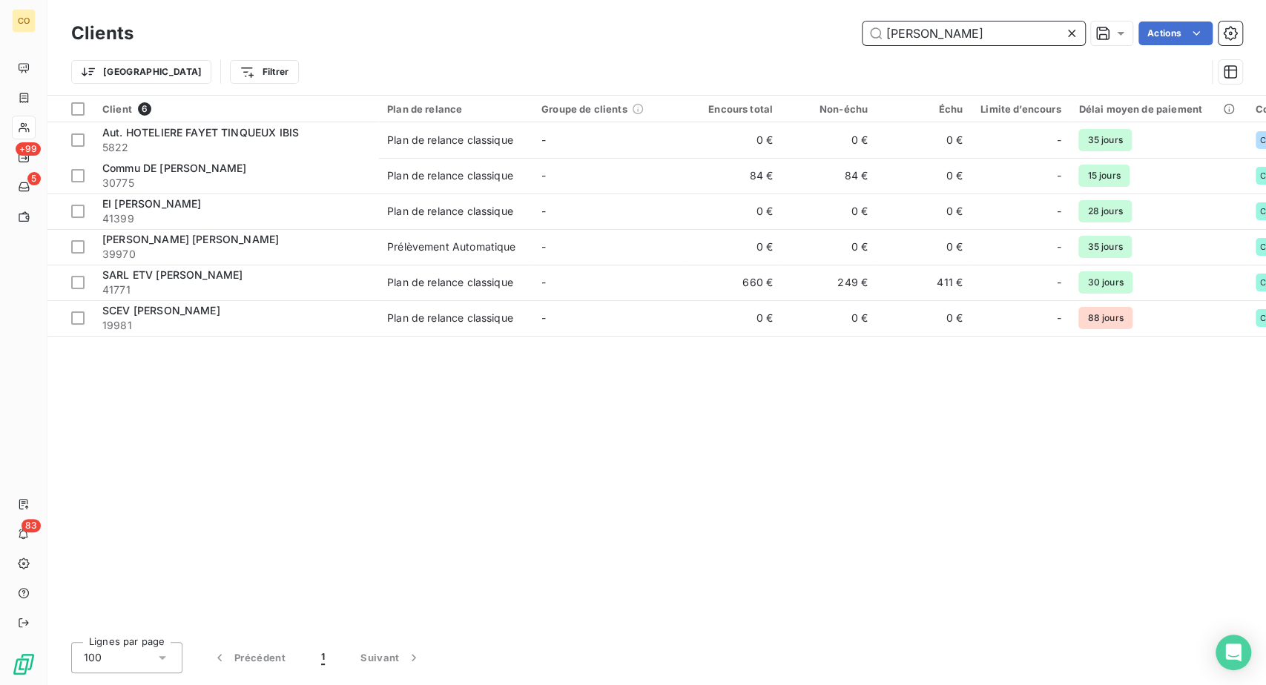
drag, startPoint x: 902, startPoint y: 45, endPoint x: 813, endPoint y: 32, distance: 90.0
click at [862, 32] on input "[PERSON_NAME]" at bounding box center [973, 34] width 222 height 24
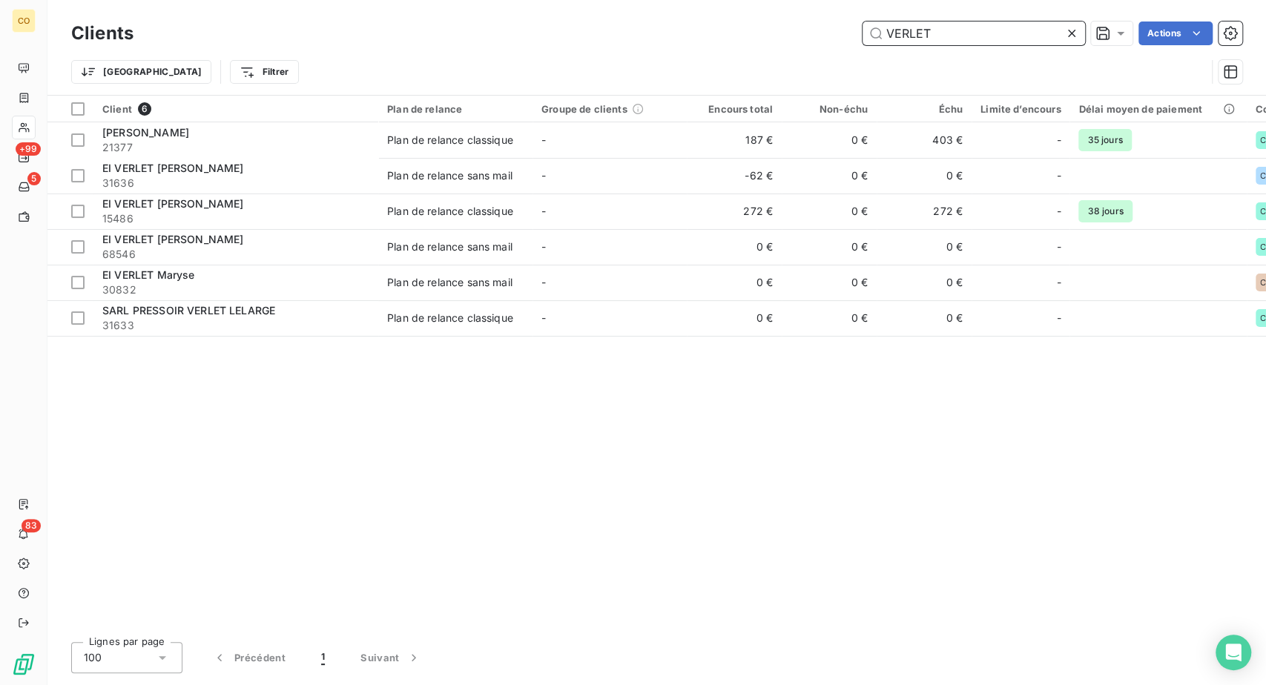
drag, startPoint x: 899, startPoint y: 42, endPoint x: 765, endPoint y: 30, distance: 133.9
click at [765, 30] on div "VERLET Actions" at bounding box center [696, 34] width 1091 height 24
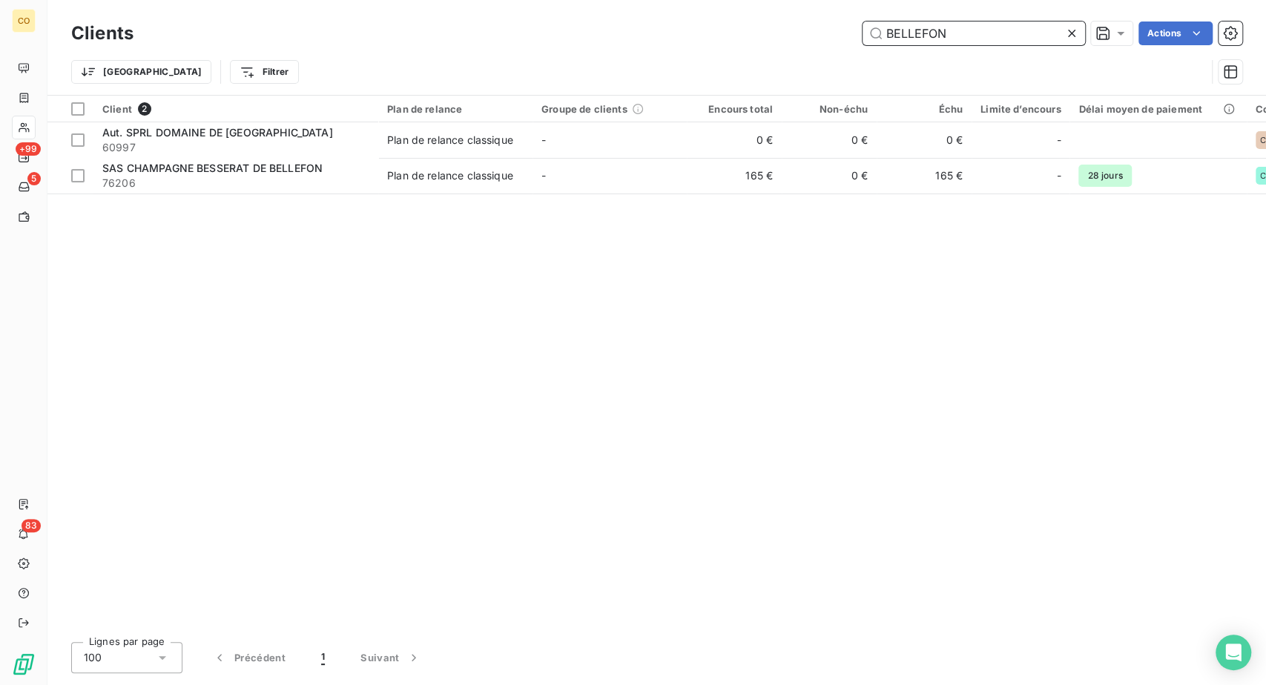
drag, startPoint x: 908, startPoint y: 38, endPoint x: 750, endPoint y: 19, distance: 159.8
click at [750, 19] on div "Clients BELLEFON Actions Trier Filtrer" at bounding box center [656, 47] width 1218 height 95
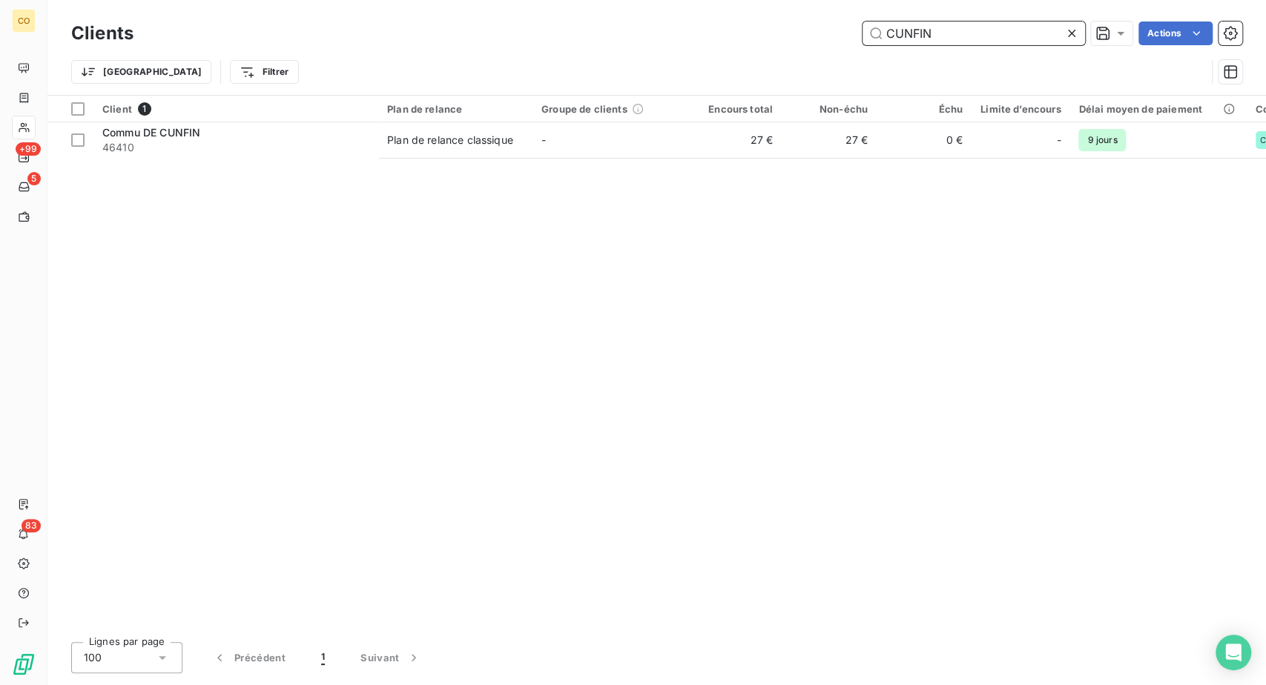
drag, startPoint x: 905, startPoint y: 38, endPoint x: 805, endPoint y: 24, distance: 101.1
click at [805, 24] on div "CUNFIN Actions" at bounding box center [696, 34] width 1091 height 24
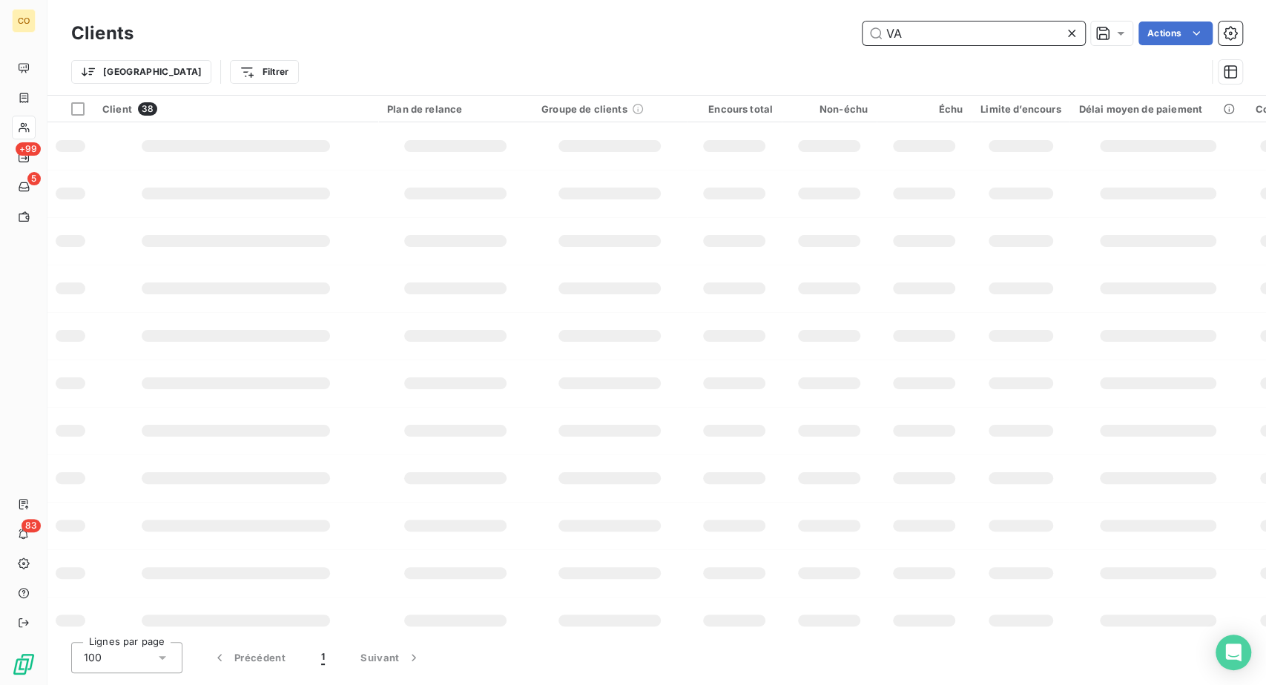
type input "V"
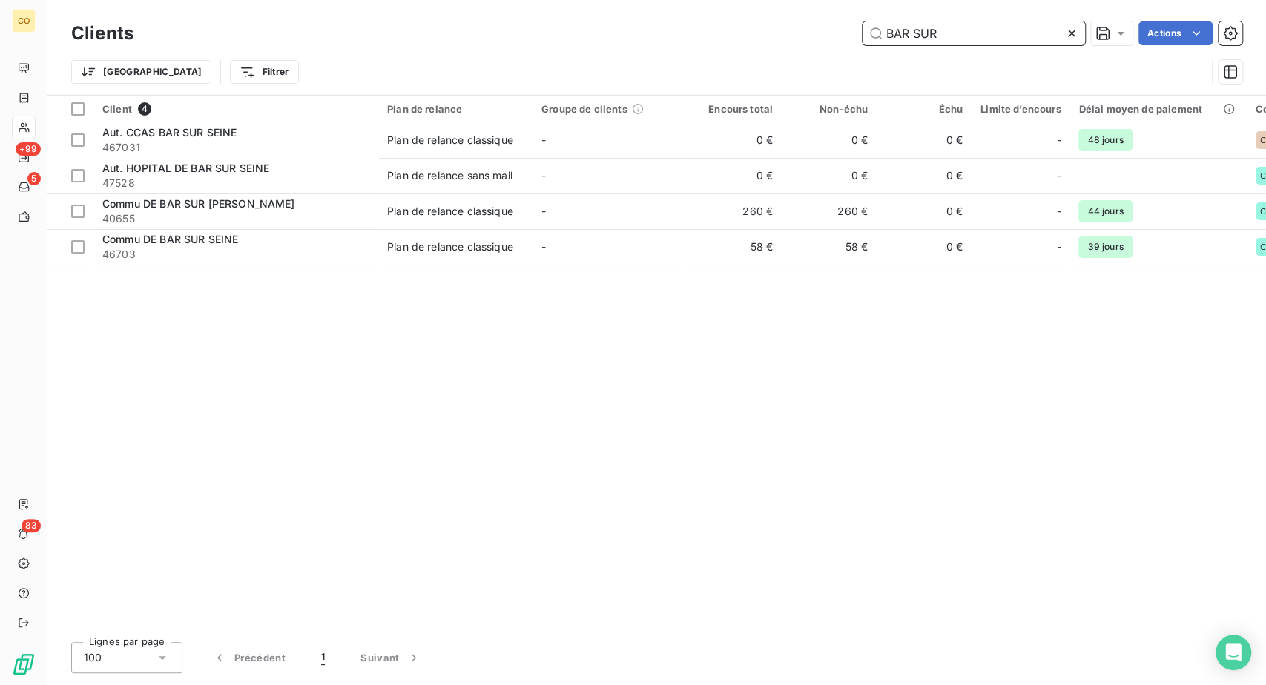
drag, startPoint x: 912, startPoint y: 38, endPoint x: 772, endPoint y: 29, distance: 140.4
click at [783, 23] on div "Clients BAR SUR Actions Trier Filtrer" at bounding box center [656, 47] width 1218 height 95
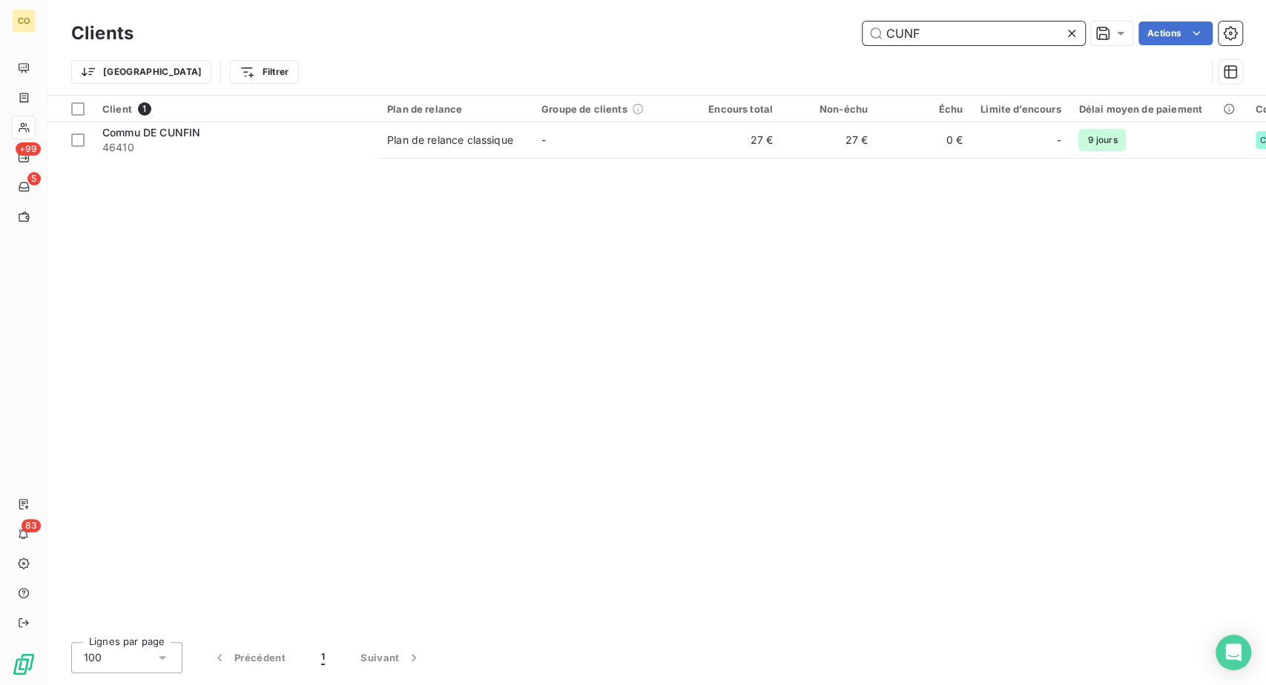
drag, startPoint x: 888, startPoint y: 43, endPoint x: 758, endPoint y: 32, distance: 131.0
click at [785, 37] on div "CUNF Actions" at bounding box center [696, 34] width 1091 height 24
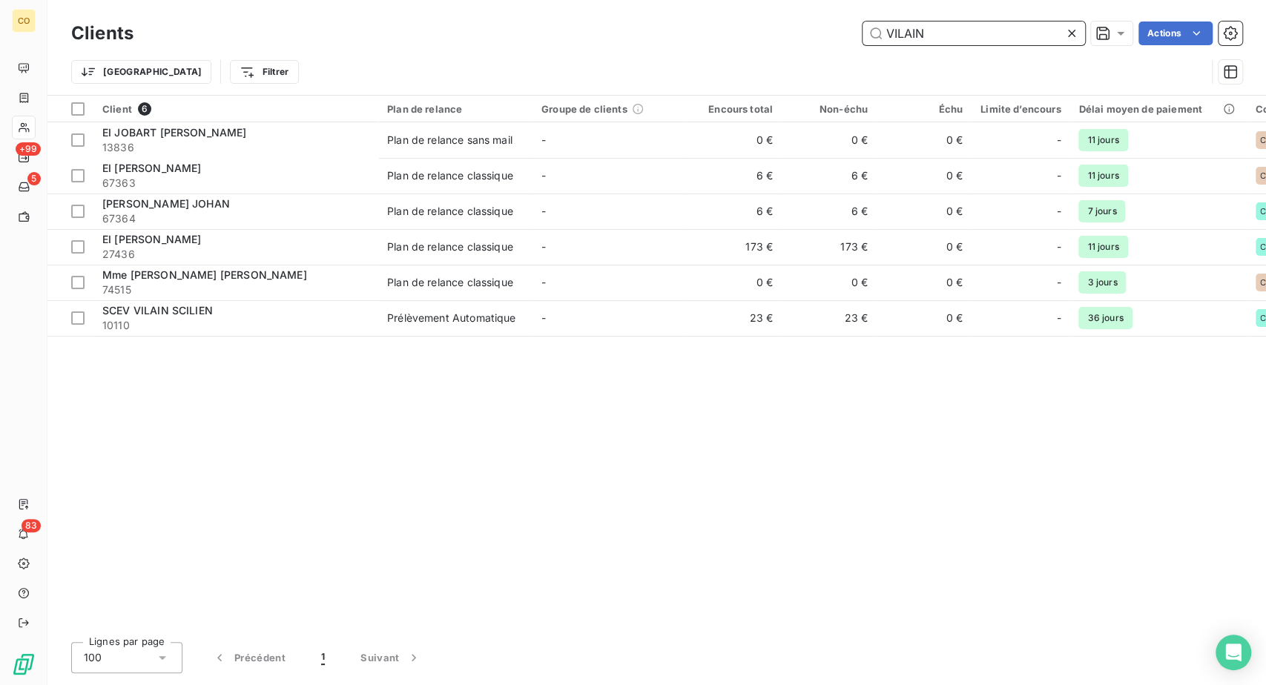
drag, startPoint x: 880, startPoint y: 44, endPoint x: 752, endPoint y: 19, distance: 130.2
click at [752, 19] on div "Clients VILAIN Actions Trier Filtrer" at bounding box center [656, 47] width 1218 height 95
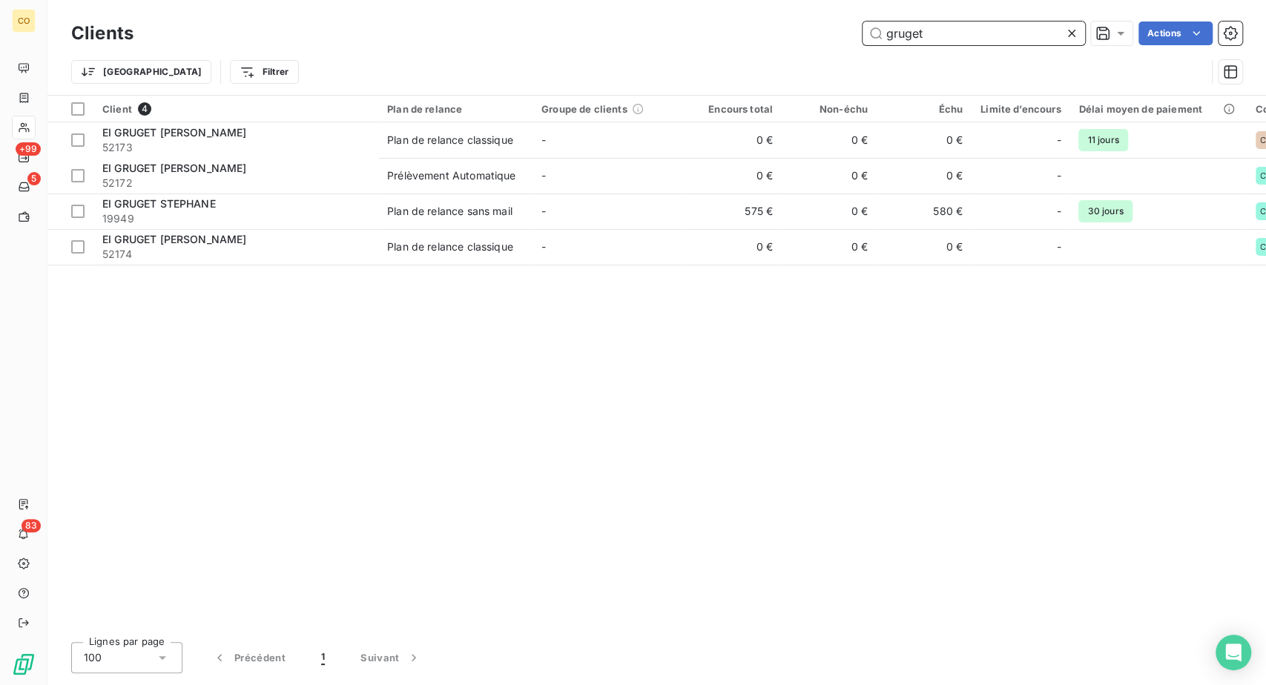
type input "gruget"
